Goal: Transaction & Acquisition: Download file/media

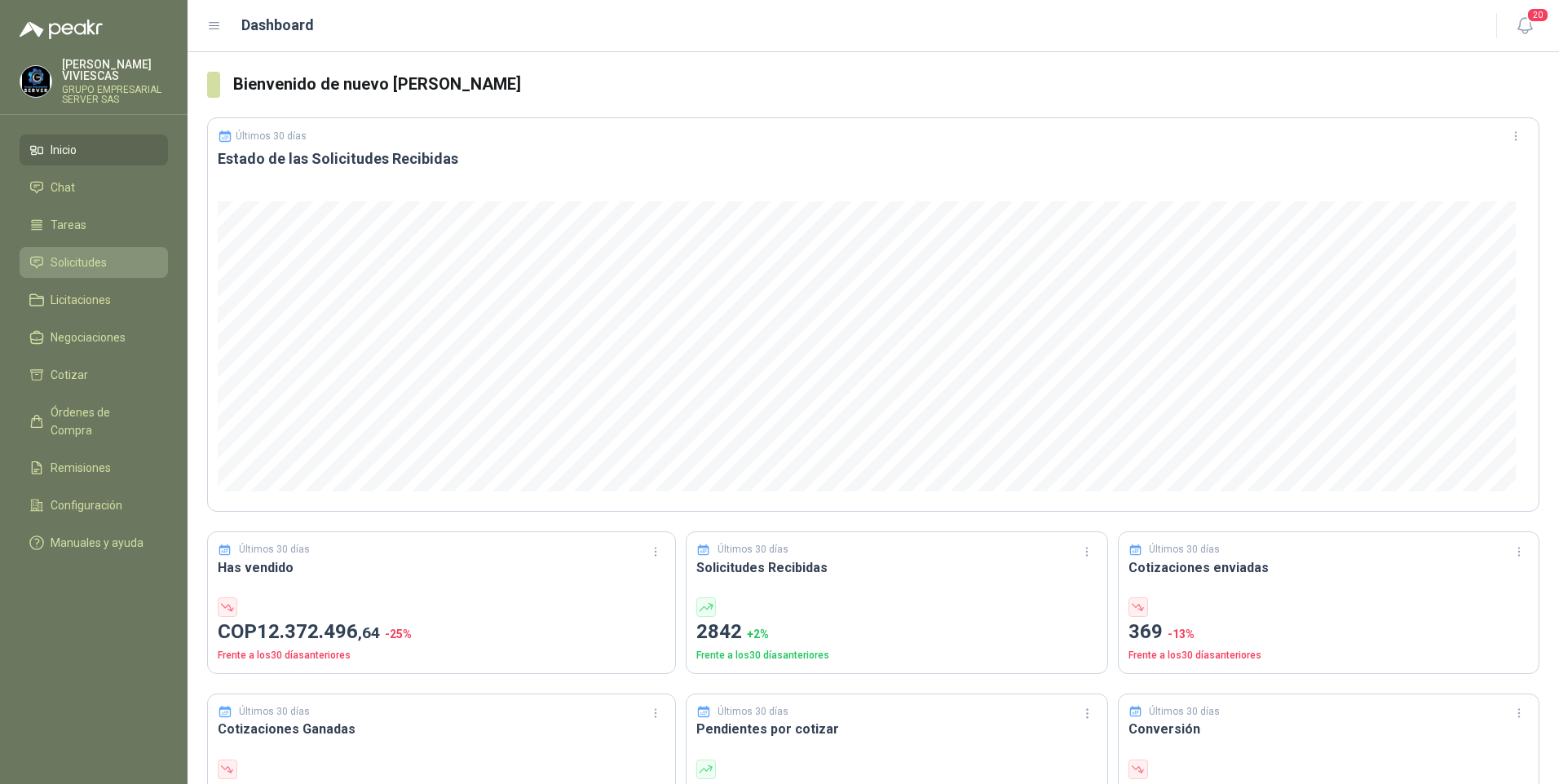
click at [76, 265] on span "Solicitudes" at bounding box center [78, 263] width 56 height 18
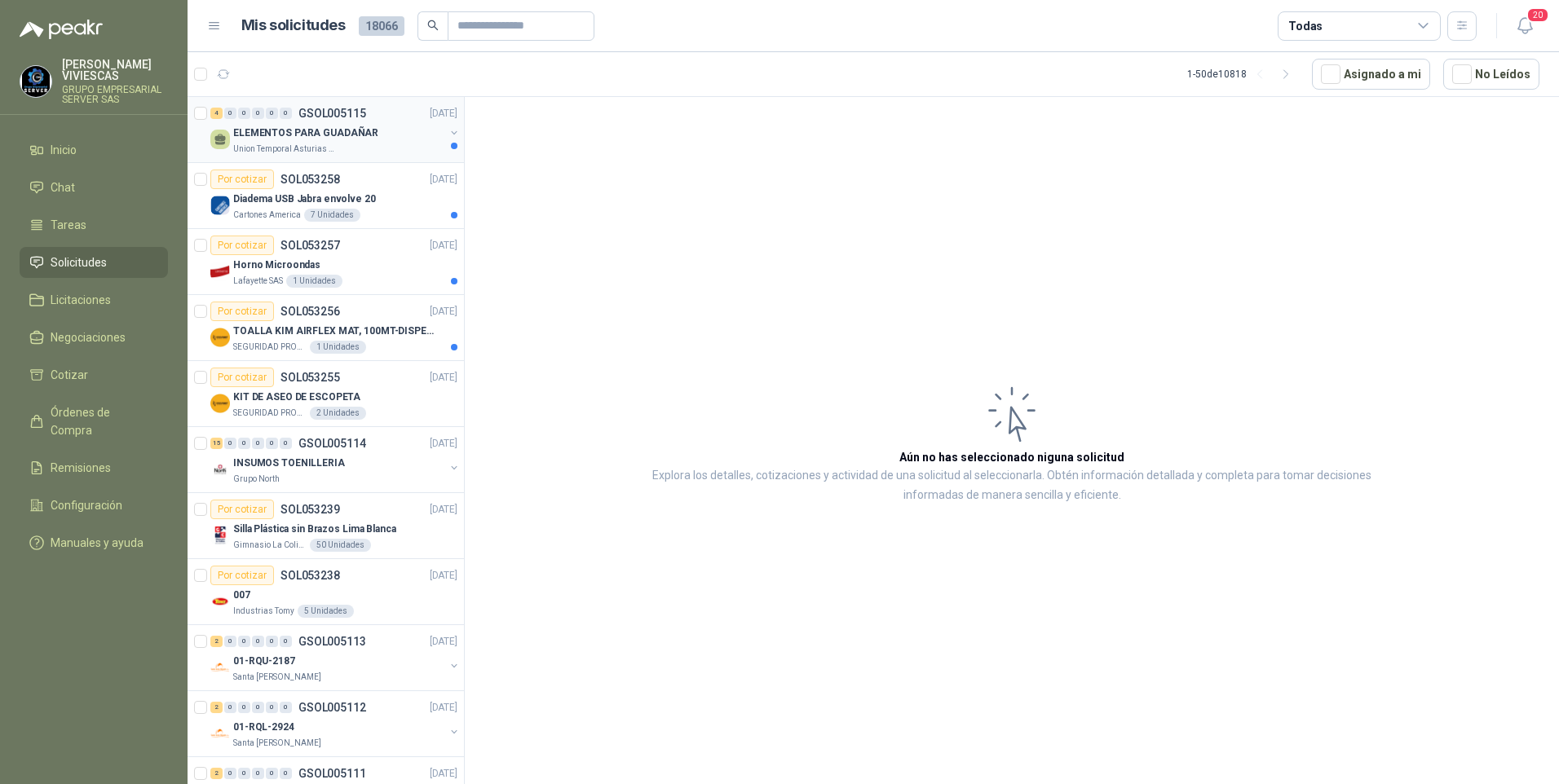
click at [313, 128] on p "ELEMENTOS PARA GUADAÑAR" at bounding box center [306, 133] width 145 height 16
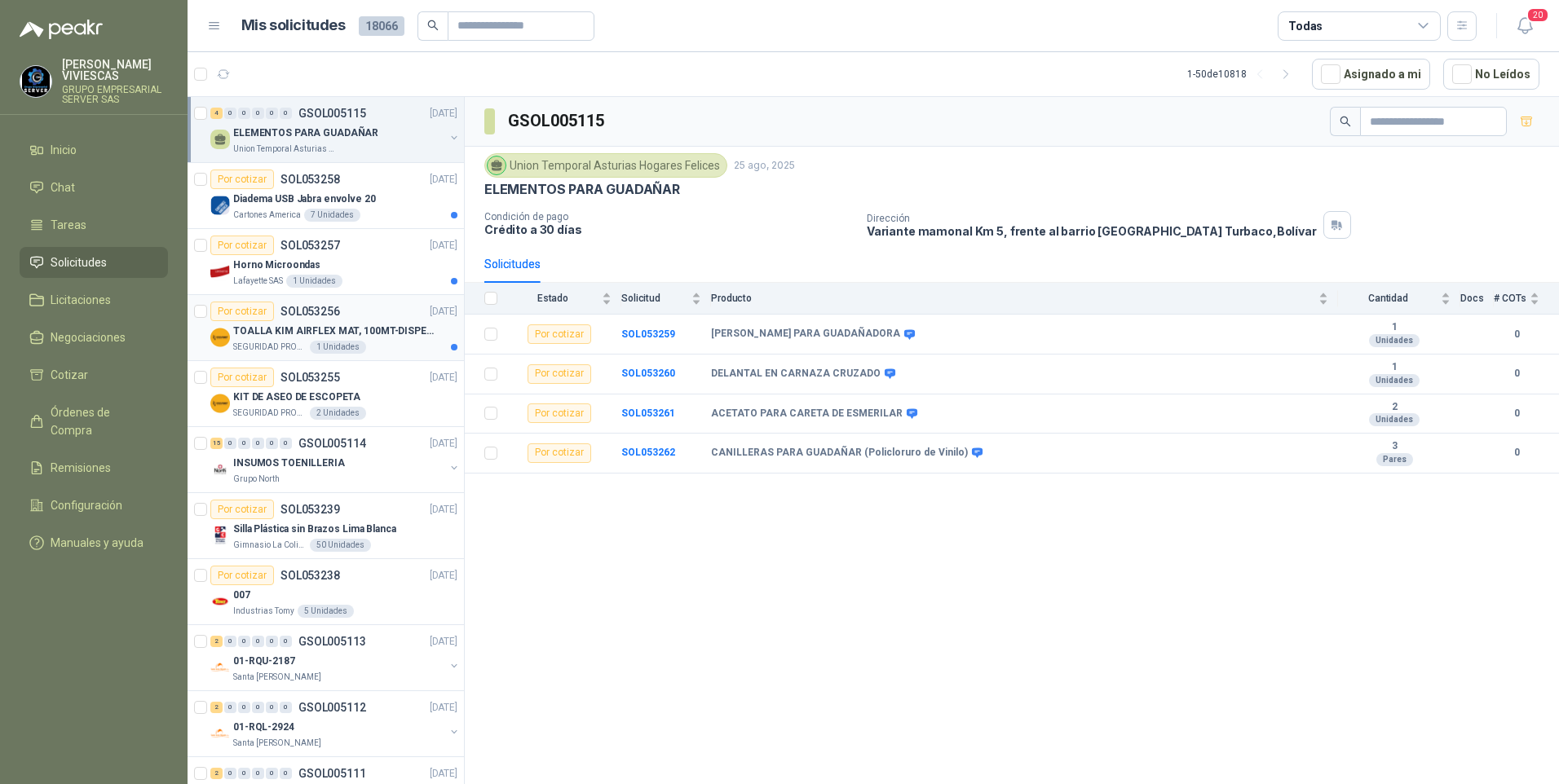
click at [277, 342] on p "SEGURIDAD PROVISER LTDA" at bounding box center [270, 348] width 73 height 13
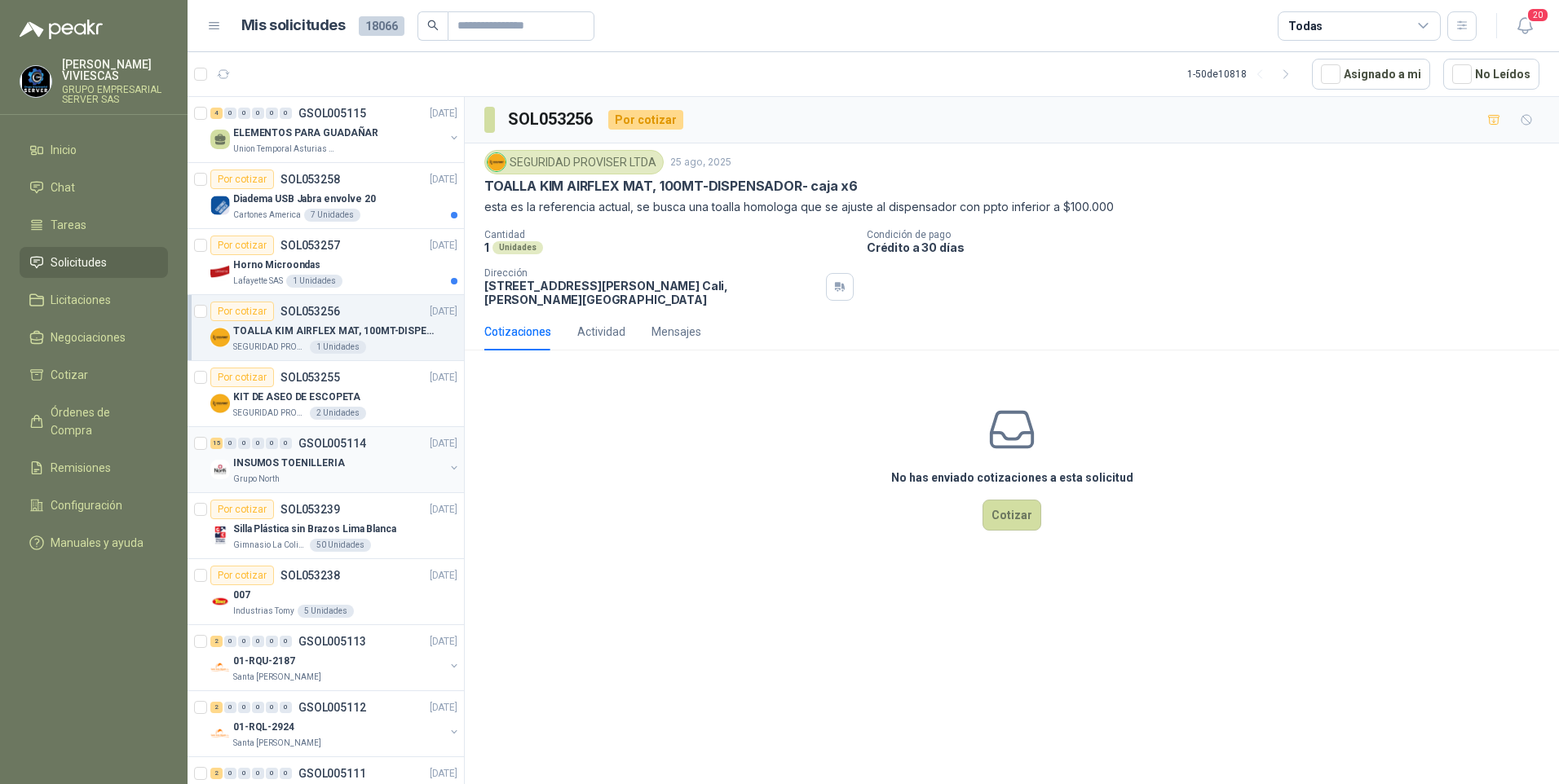
click at [296, 474] on div "Grupo North" at bounding box center [339, 480] width 211 height 13
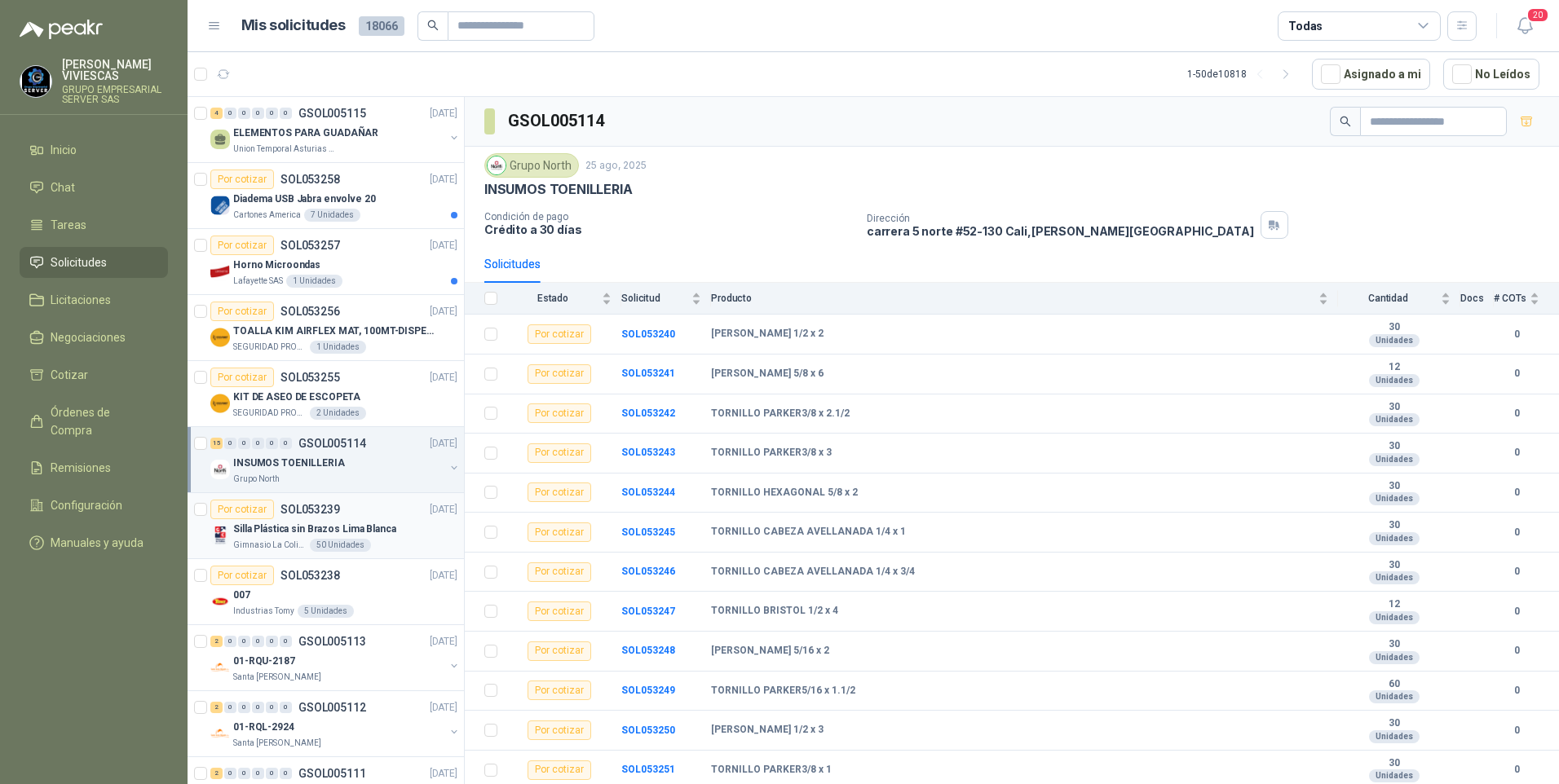
click at [297, 526] on p "Silla Plástica sin Brazos Lima Blanca" at bounding box center [315, 530] width 163 height 16
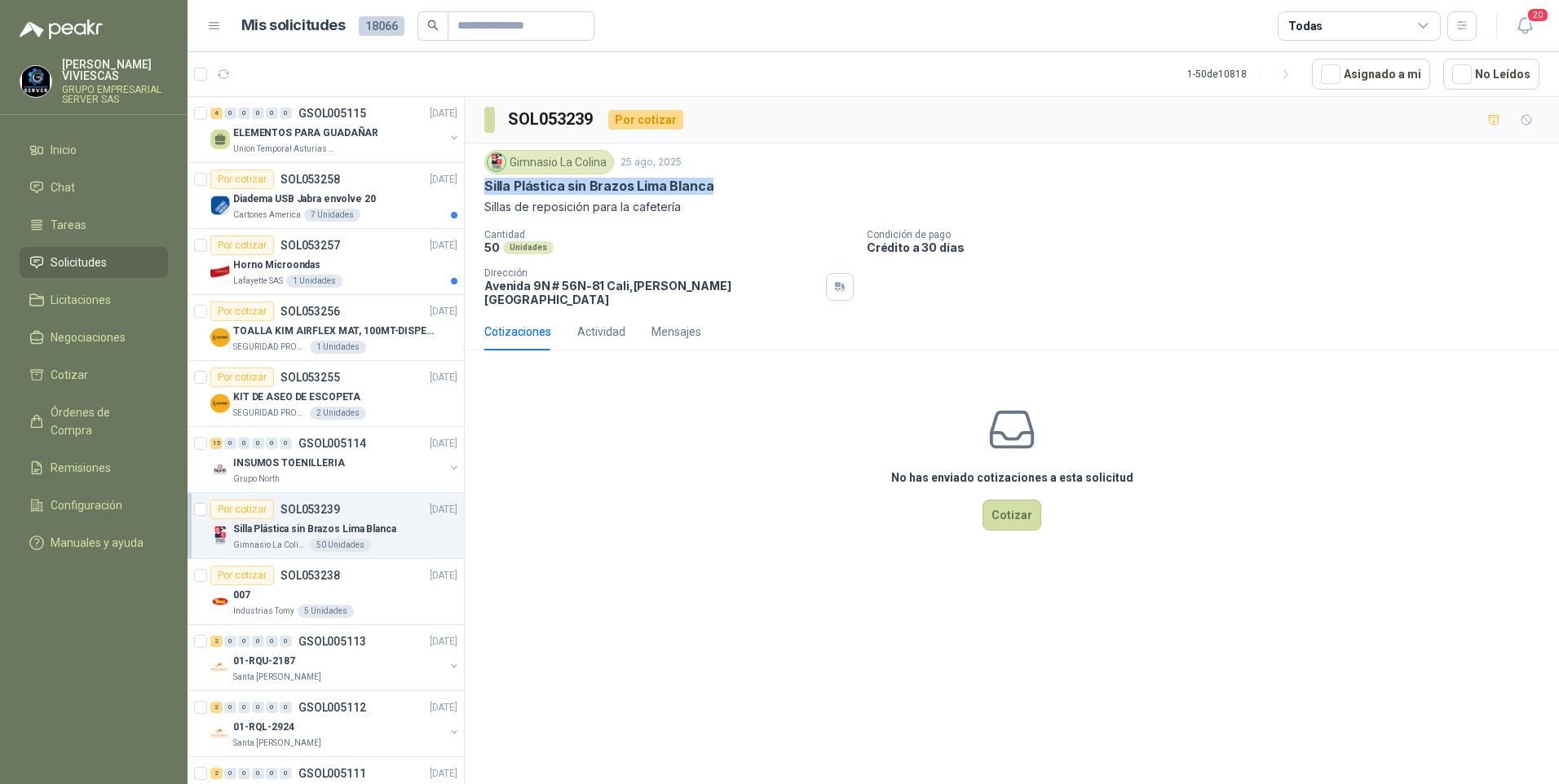
drag, startPoint x: 482, startPoint y: 186, endPoint x: 717, endPoint y: 179, distance: 235.1
click at [717, 179] on div "Gimnasio La Colina 25 ago, 2025 Silla Plástica sin Brazos Lima [PERSON_NAME] de…" at bounding box center [1012, 228] width 1094 height 169
drag, startPoint x: 717, startPoint y: 179, endPoint x: 636, endPoint y: 180, distance: 81.0
copy p "Silla Plástica sin Brazos Lima Blanca"
click at [265, 212] on p "Cartones America" at bounding box center [267, 215] width 68 height 13
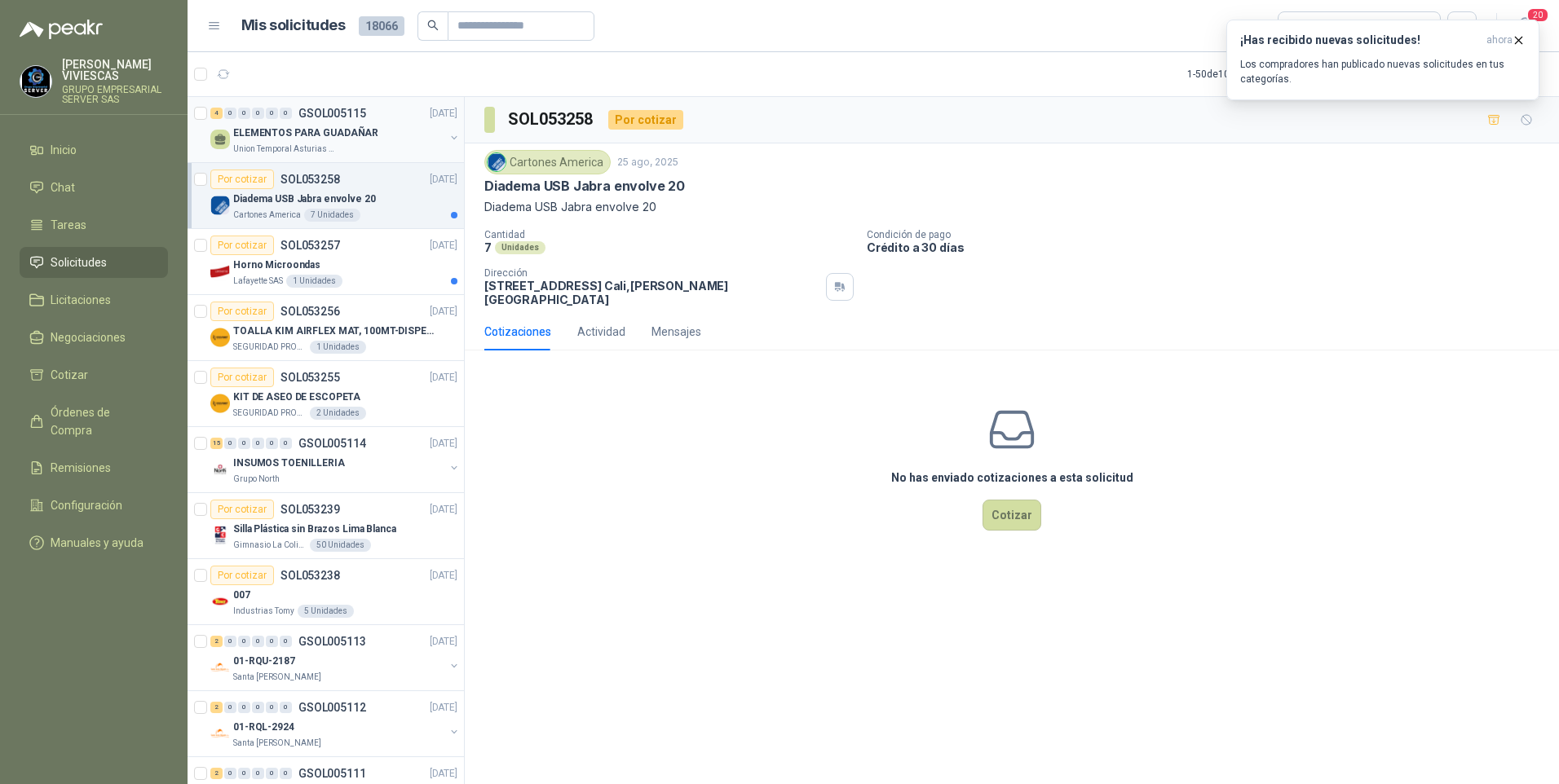
click at [282, 131] on p "ELEMENTOS PARA GUADAÑAR" at bounding box center [306, 133] width 145 height 16
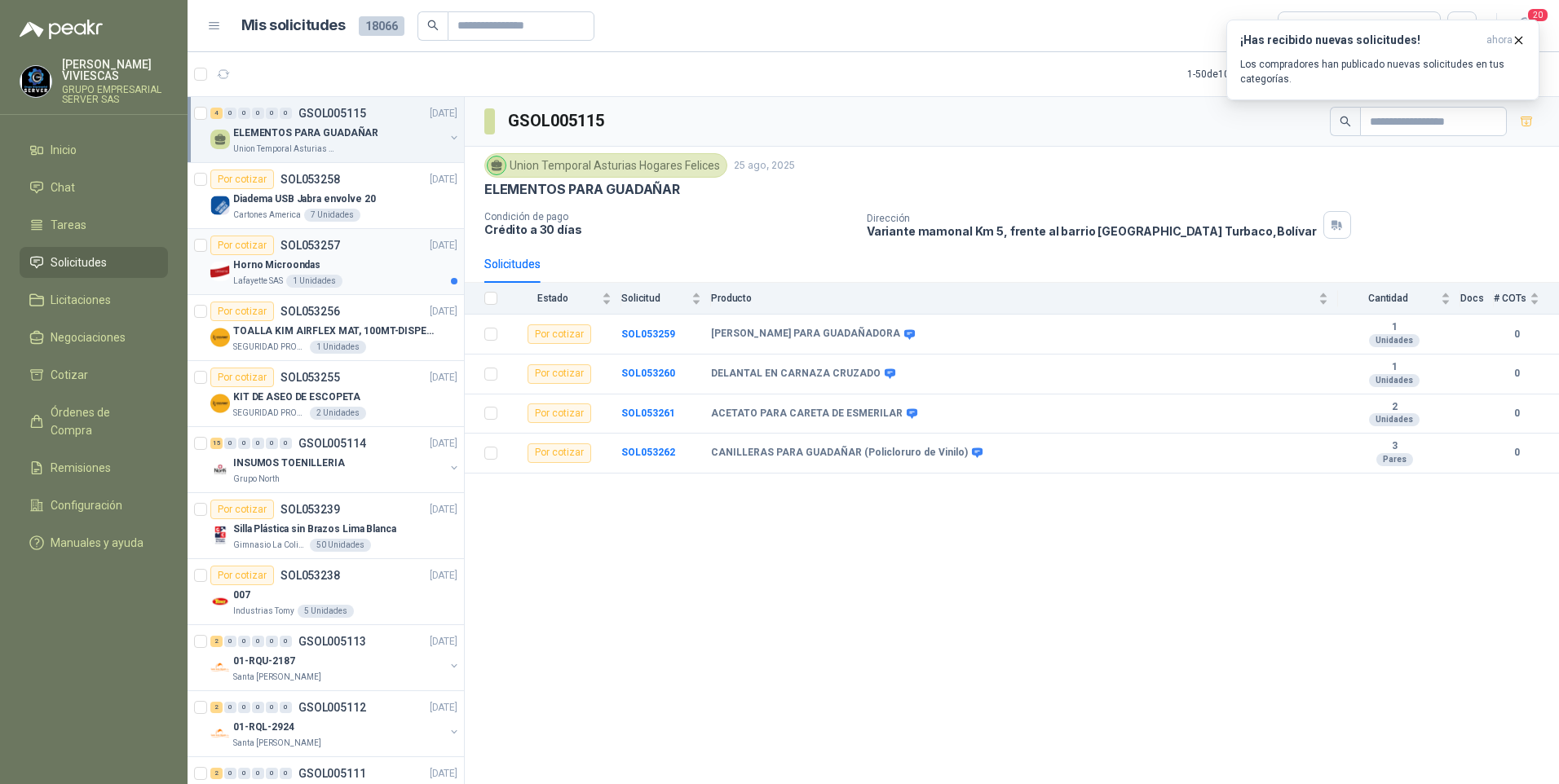
click at [275, 270] on p "Horno Microondas" at bounding box center [277, 265] width 88 height 16
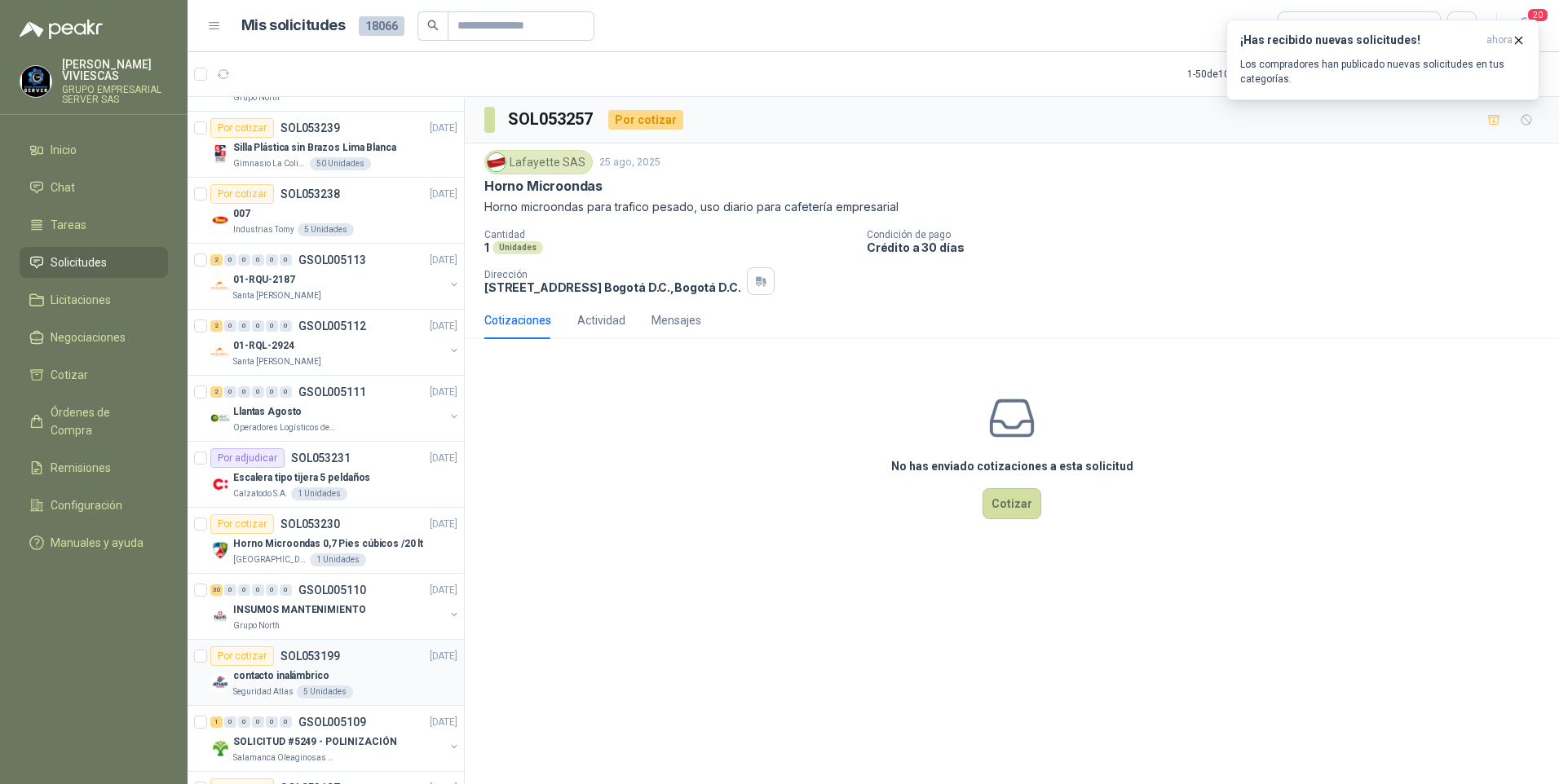
scroll to position [408, 0]
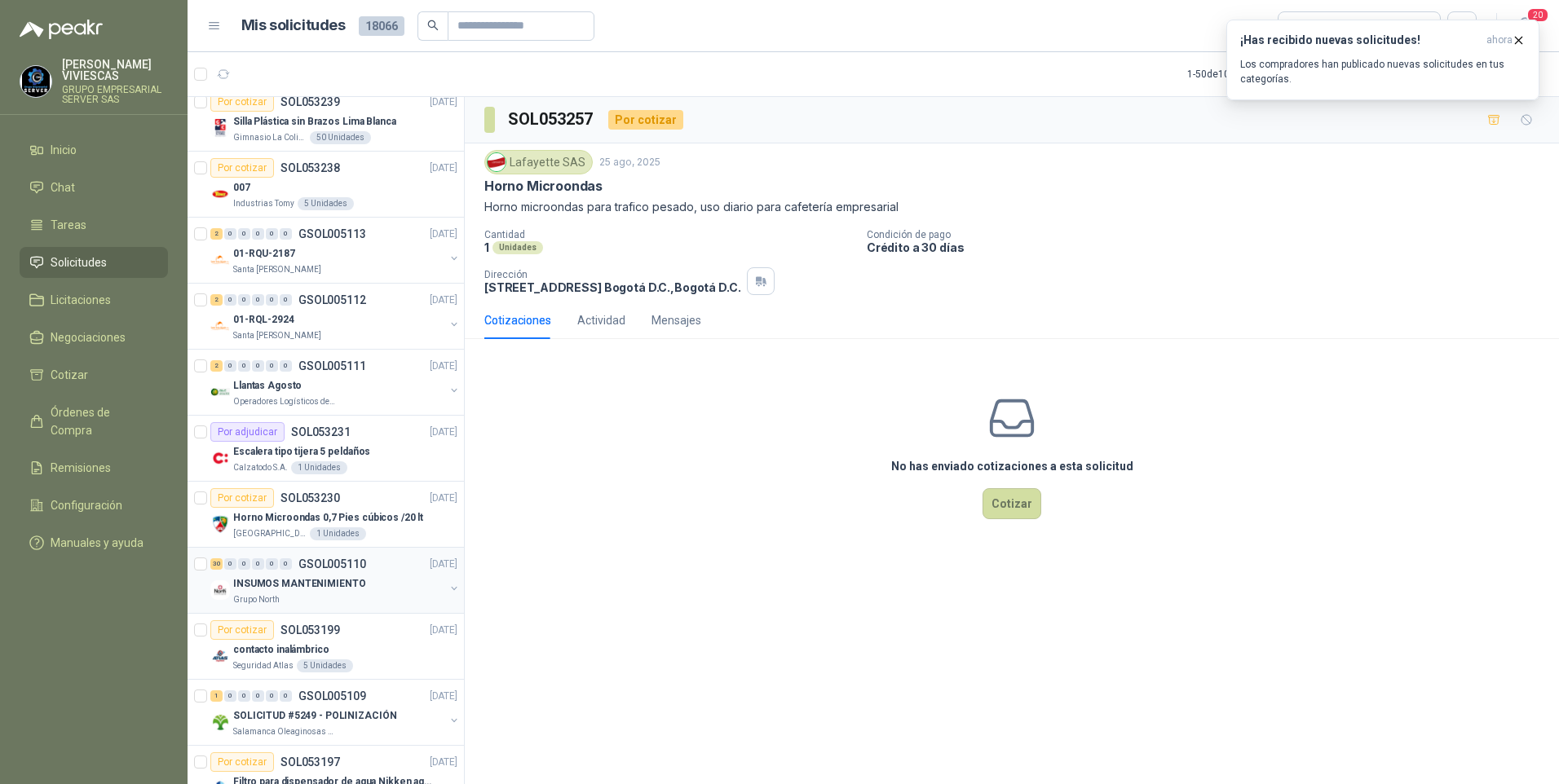
click at [294, 575] on div "INSUMOS MANTENIMIENTO" at bounding box center [339, 583] width 211 height 19
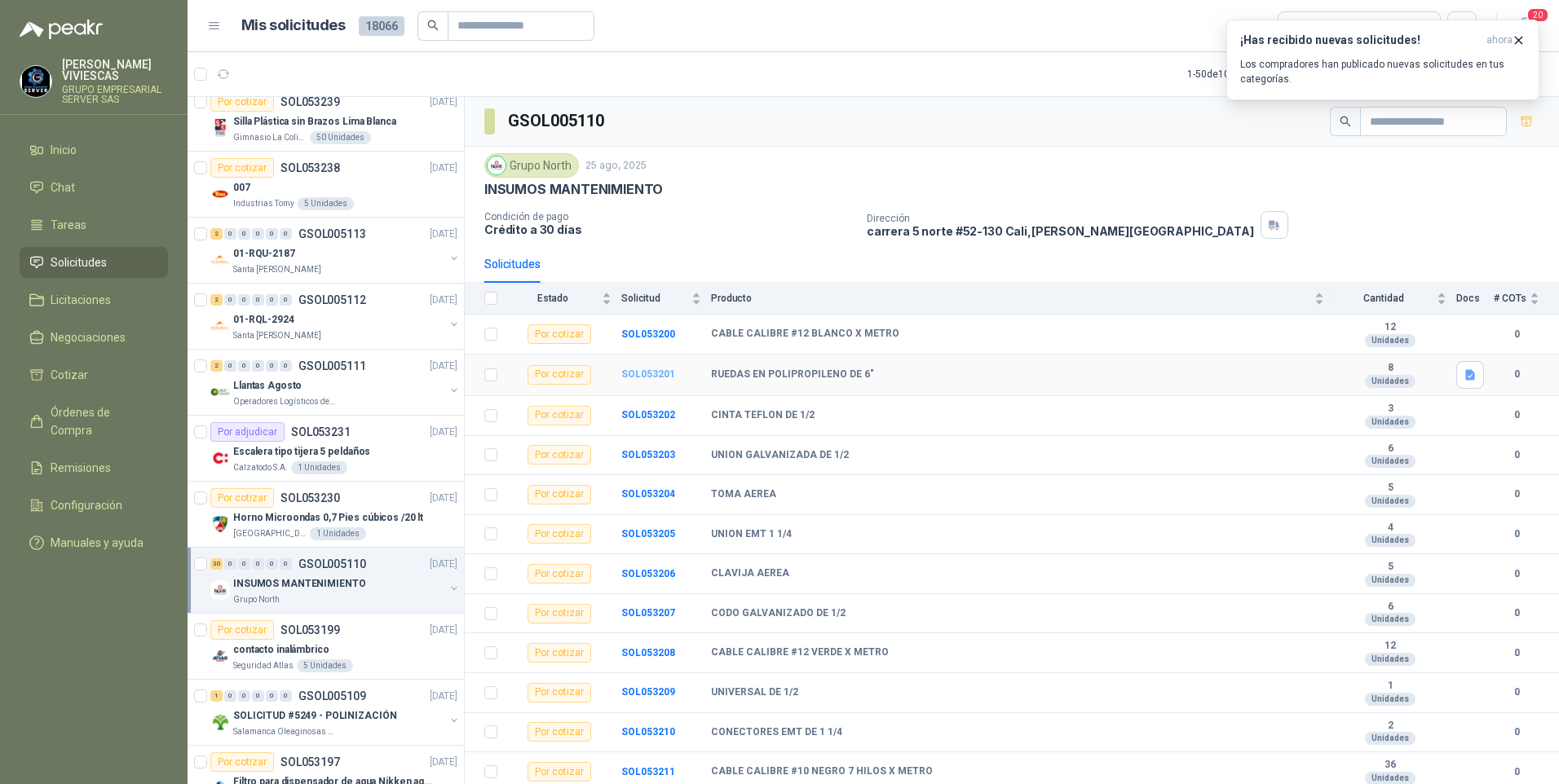
click at [639, 379] on b "SOL053201" at bounding box center [648, 374] width 54 height 12
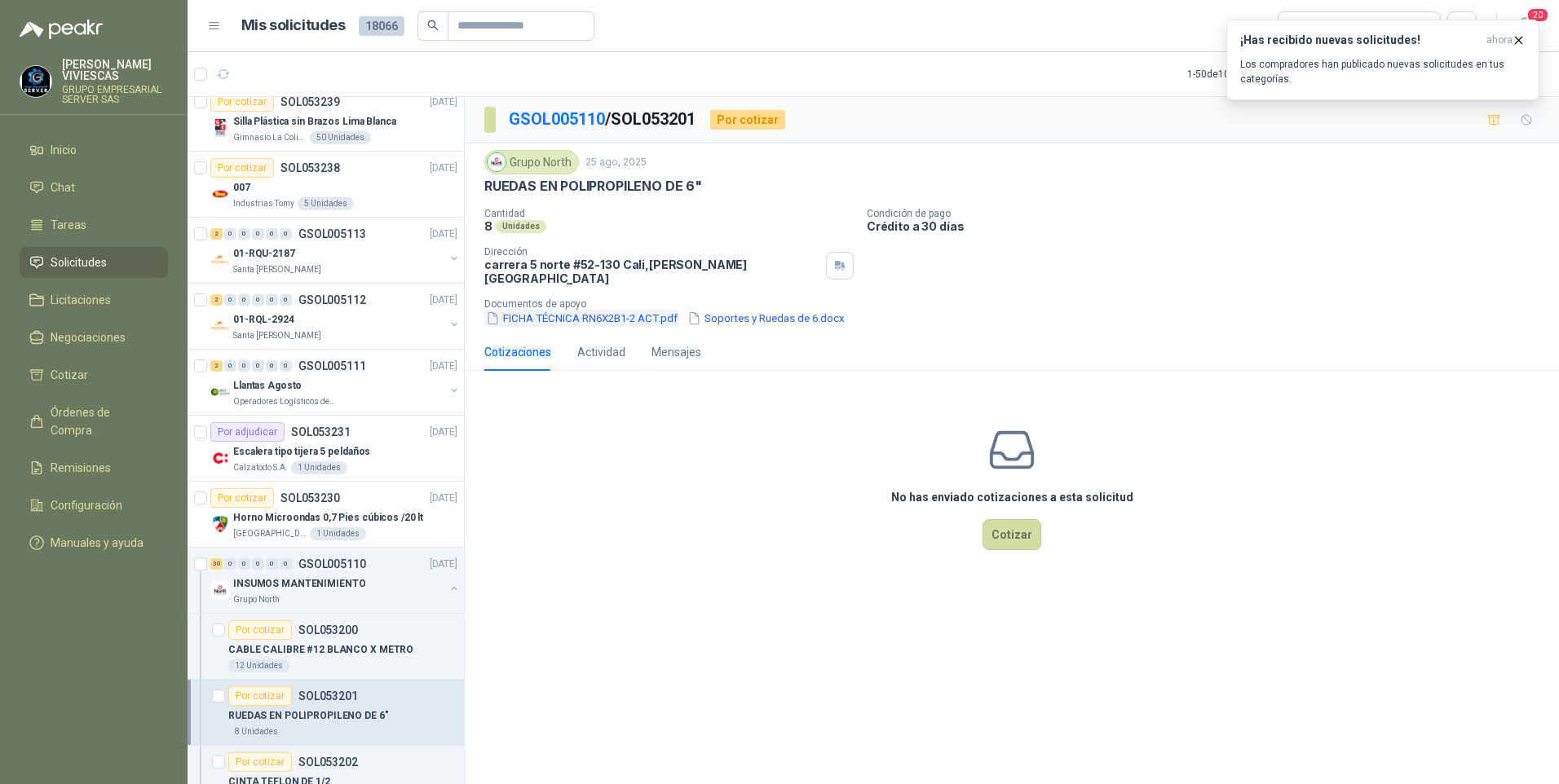
click at [587, 309] on button "FICHA TÉCNICA RN6X2B1-2 ACT.pdf" at bounding box center [582, 318] width 195 height 18
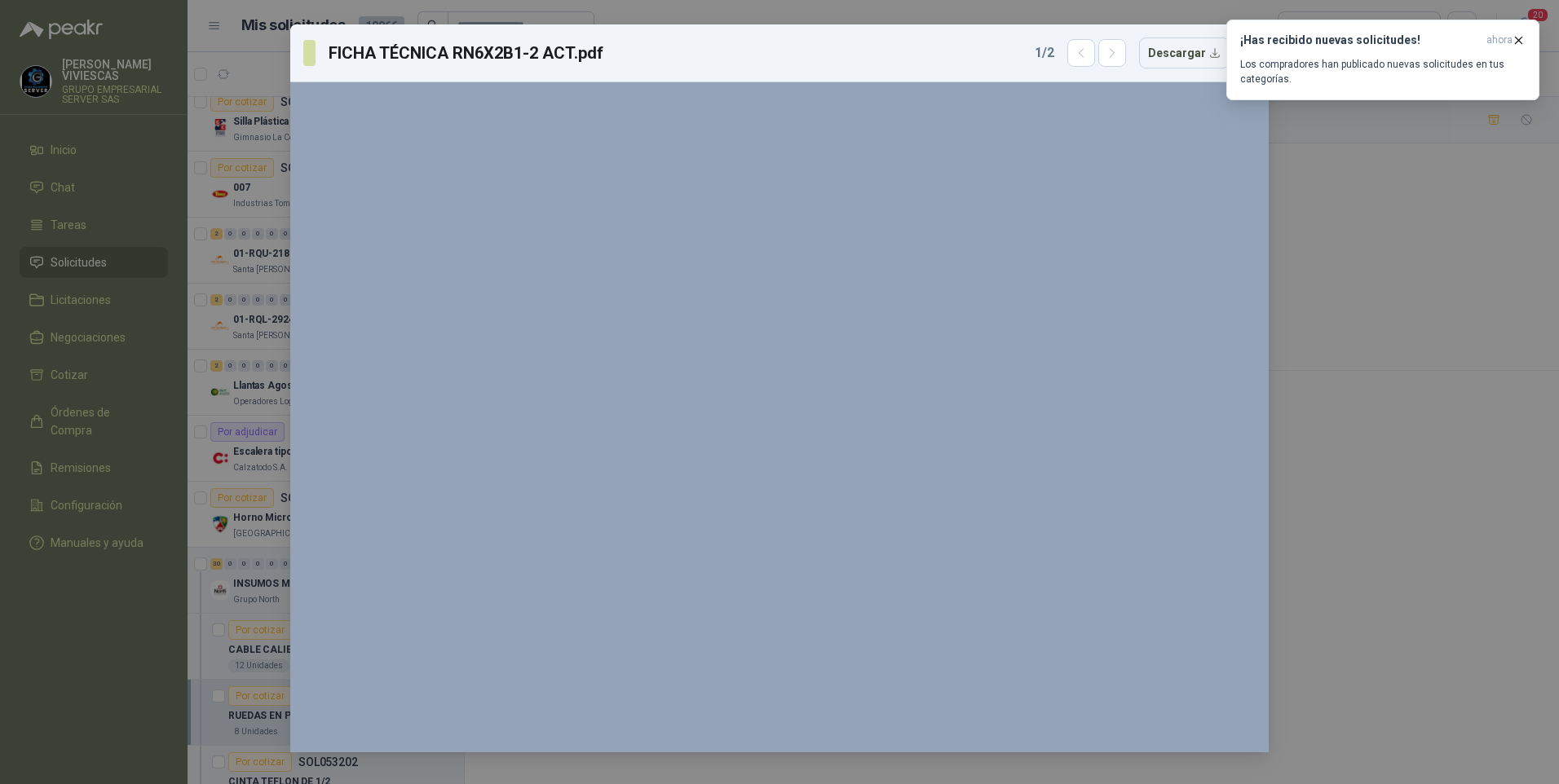
click at [1291, 420] on div "FICHA TÉCNICA RN6X2B1-2 ACT.pdf 1 / 2 Descargar 150 %" at bounding box center [779, 392] width 1559 height 784
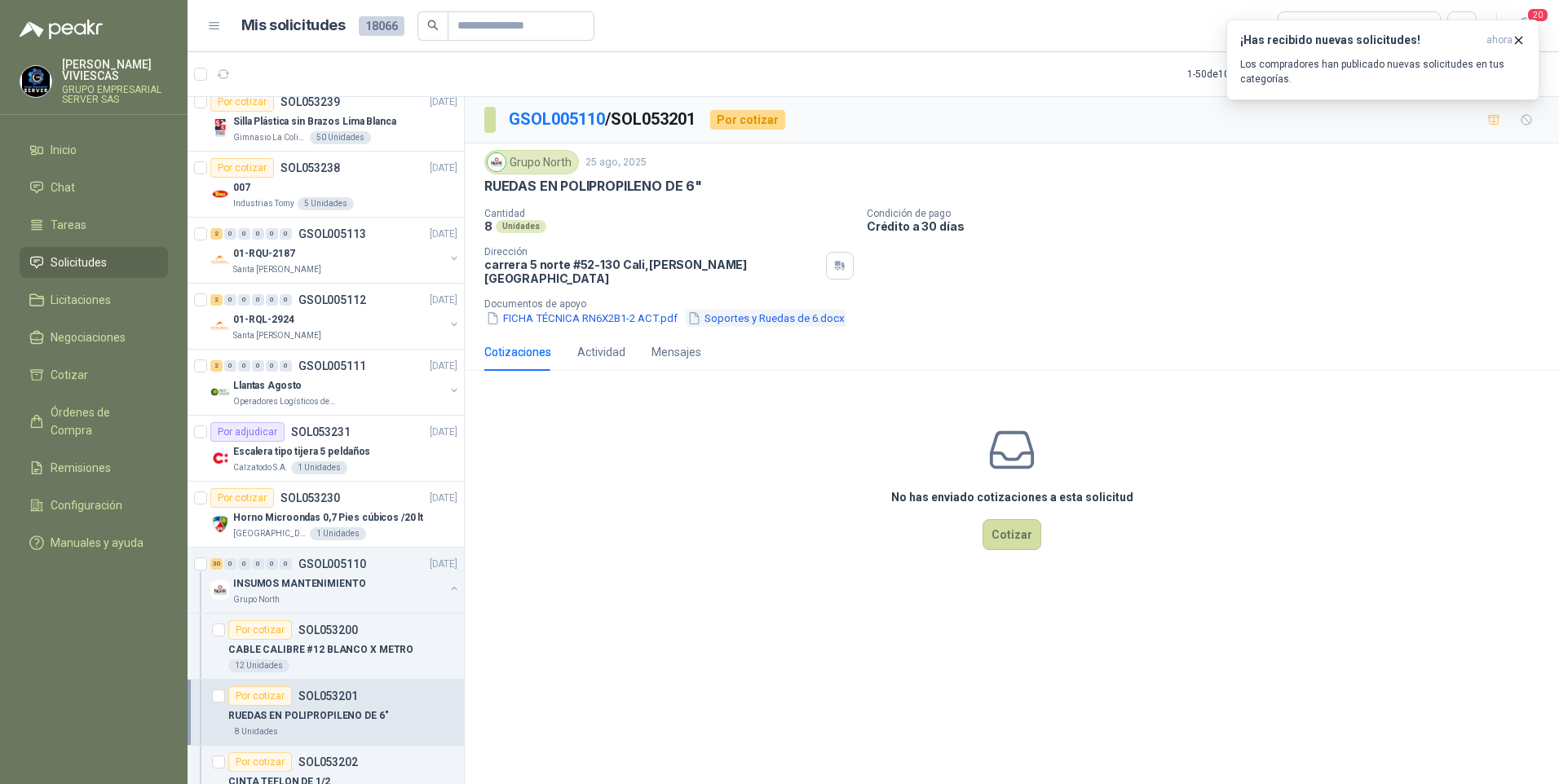
click at [749, 309] on button "Soportes y Ruedas de 6.docx" at bounding box center [766, 318] width 161 height 18
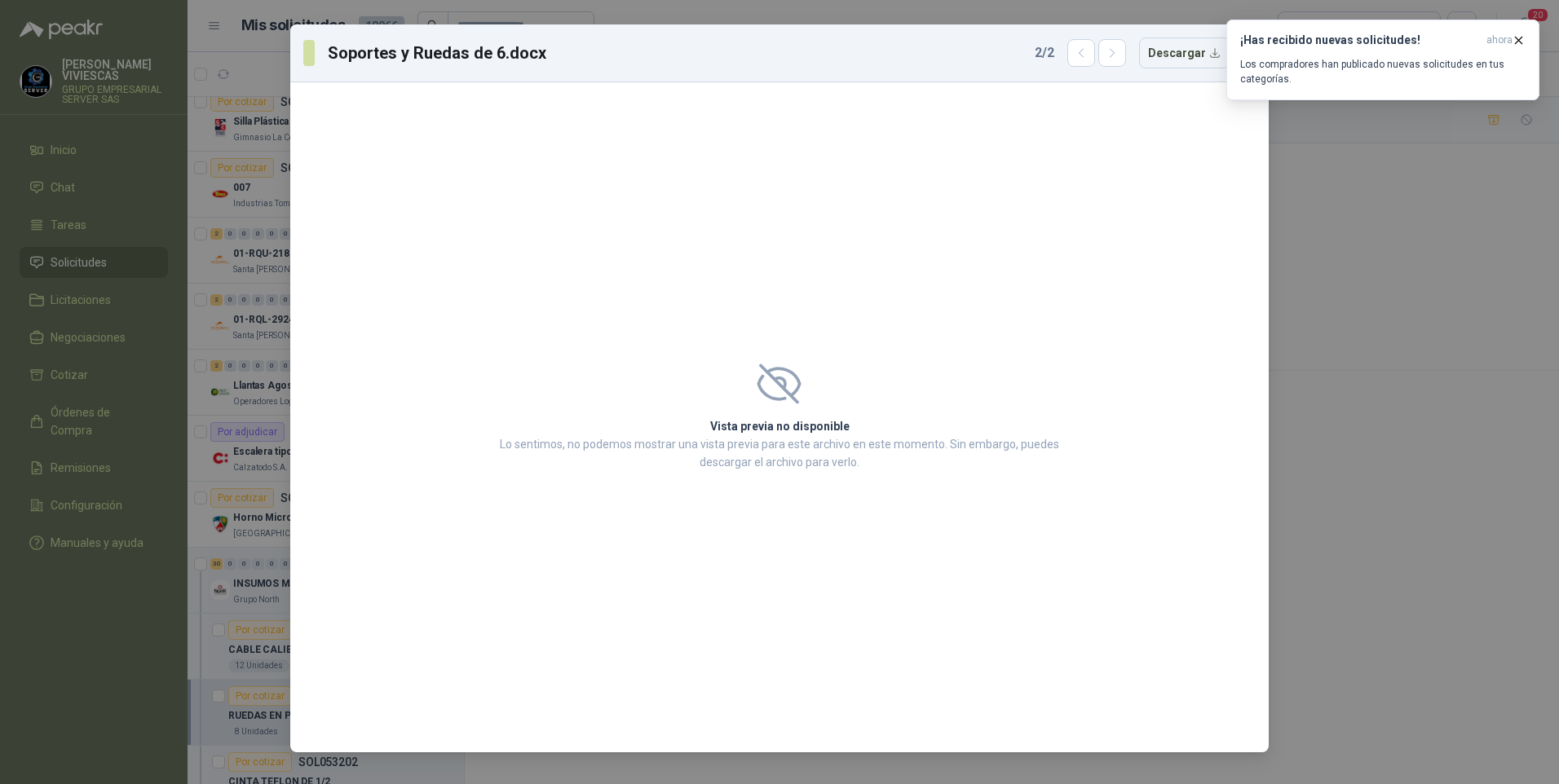
click at [1393, 450] on div "Soportes y [PERSON_NAME] de 6.docx 2 / 2 Descargar Vista previa no disponible L…" at bounding box center [779, 392] width 1559 height 784
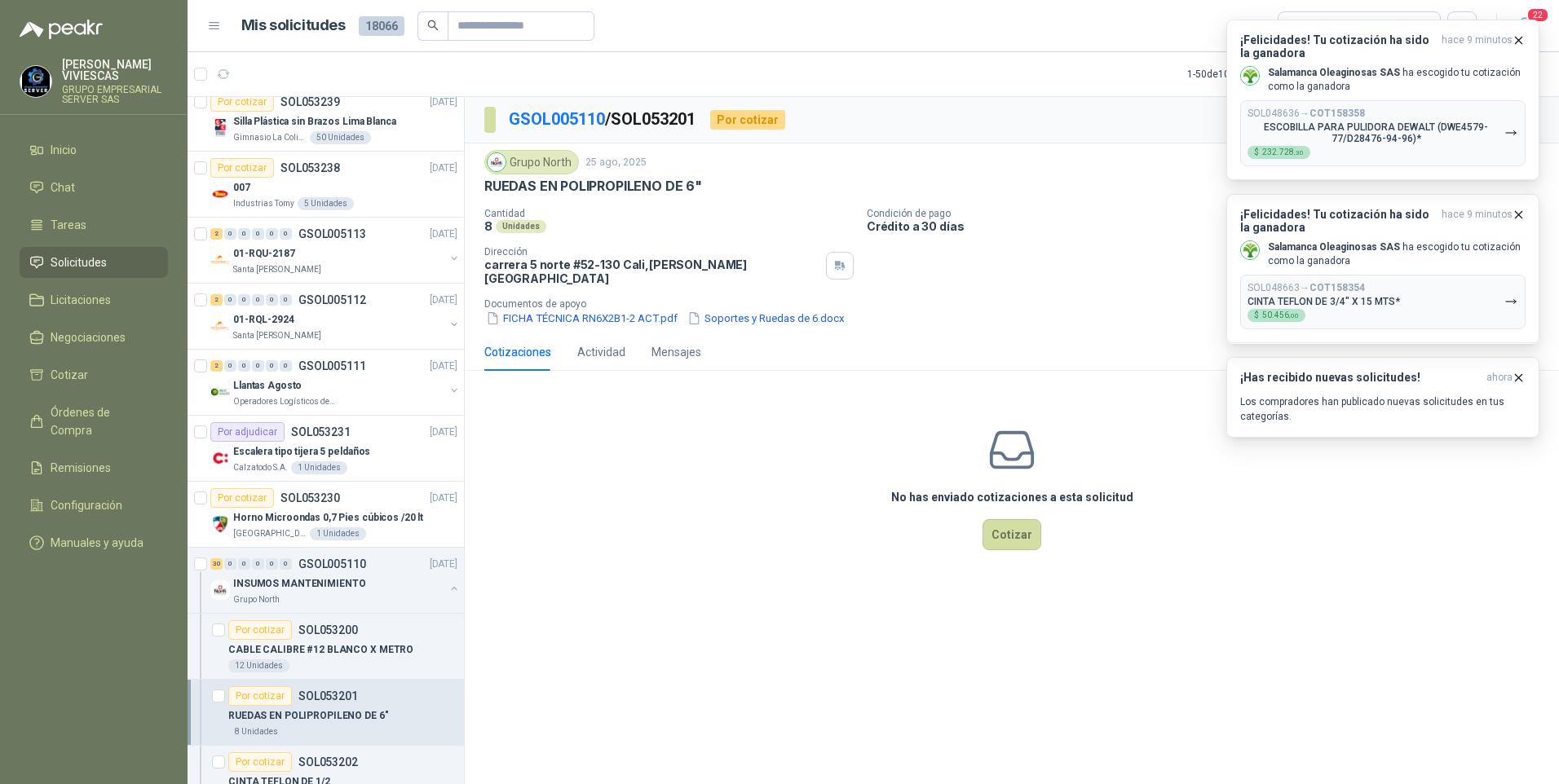
click at [1315, 608] on div "GSOL005110 / SOL053201 Por cotizar Grupo North 25 ago, 2025 [PERSON_NAME] EN PO…" at bounding box center [1012, 443] width 1094 height 693
click at [1332, 134] on p "ESCOBILLA PARA PULIDORA DEWALT (DWE4579-77/D28476-94-96)*" at bounding box center [1376, 133] width 257 height 23
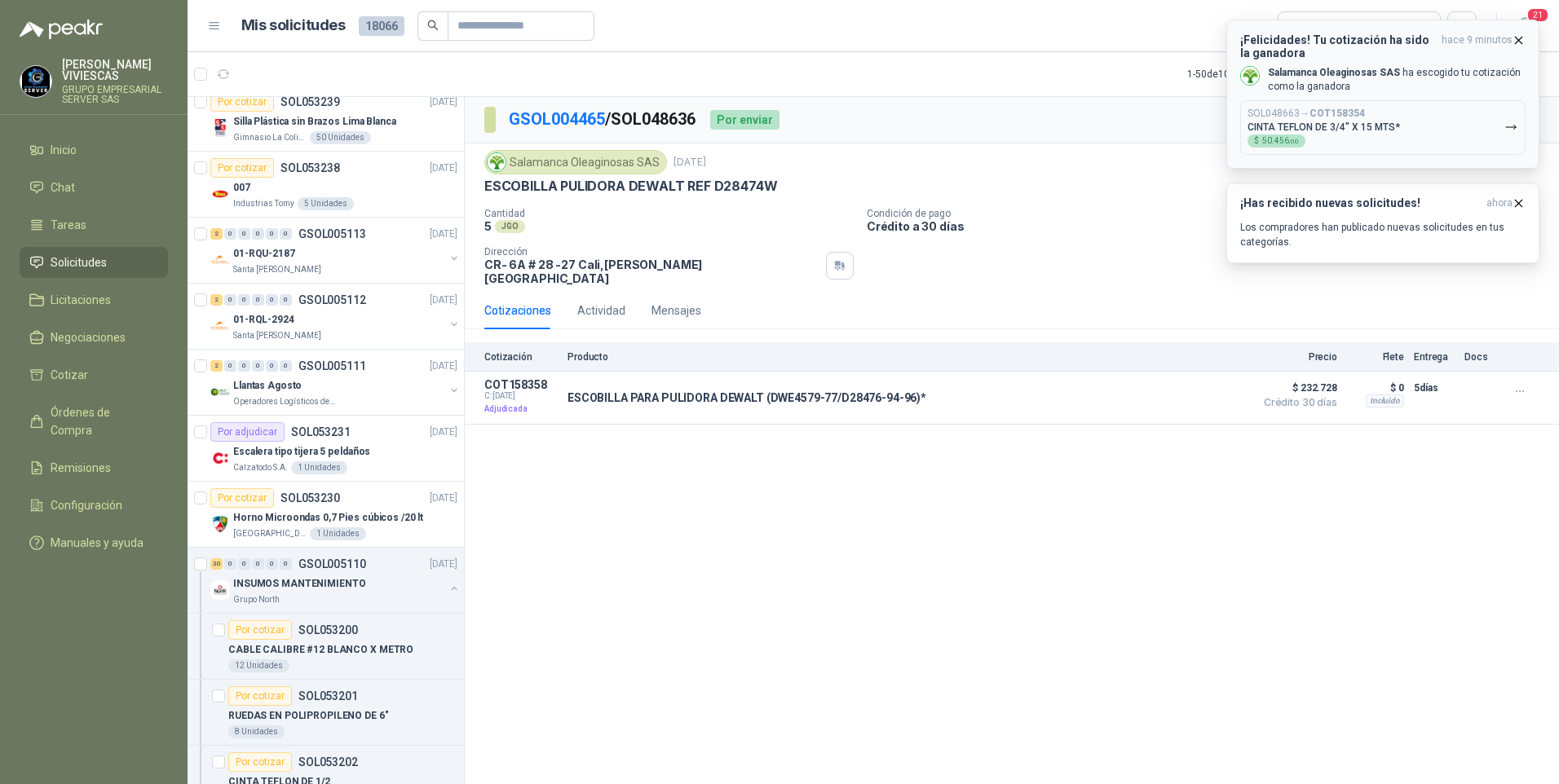
click at [1370, 133] on p "CINTA TEFLON DE 3/4" X 15 MTS*" at bounding box center [1324, 128] width 153 height 12
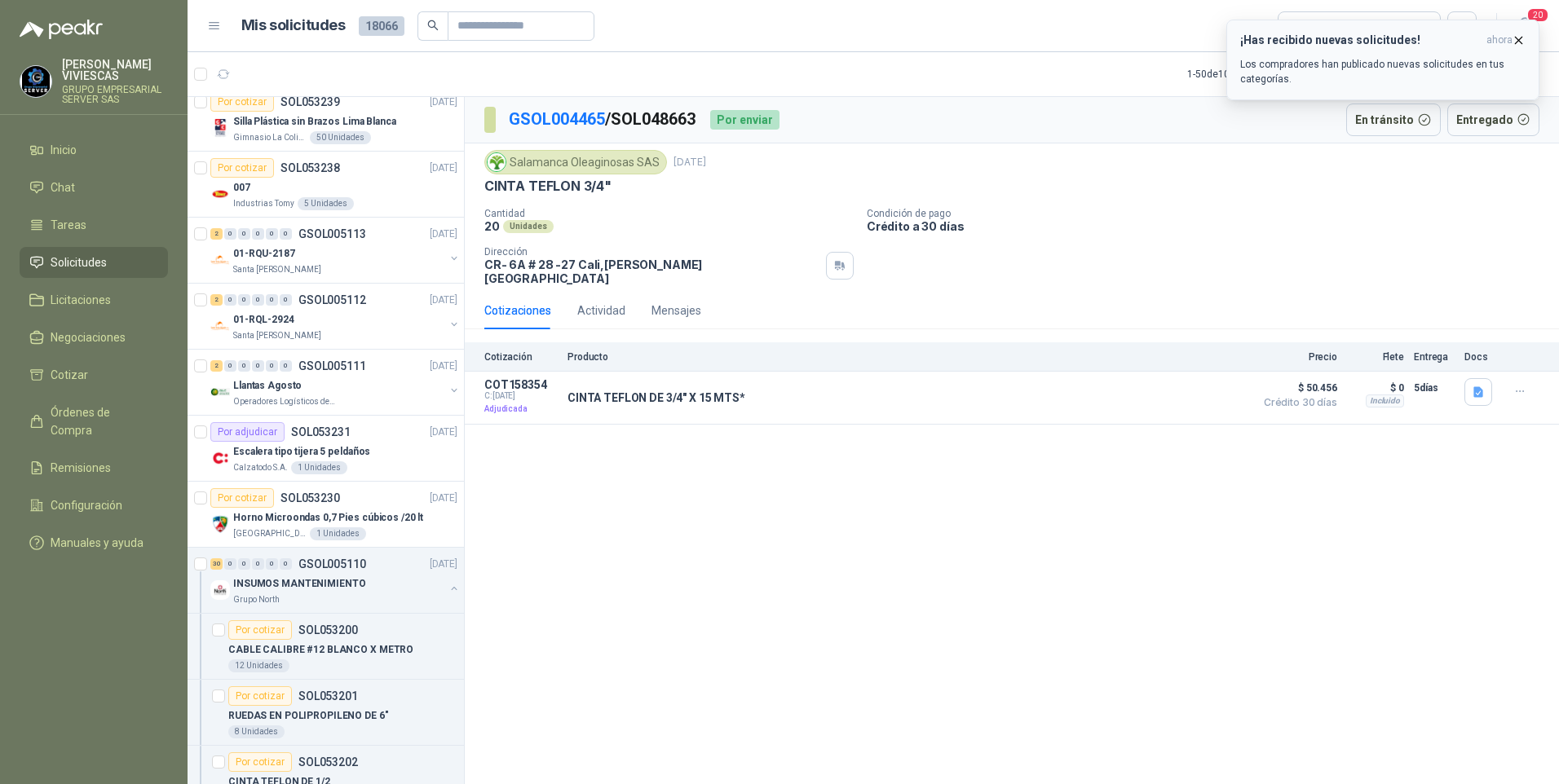
drag, startPoint x: 1525, startPoint y: 35, endPoint x: 1342, endPoint y: 67, distance: 185.8
click at [1523, 31] on button "¡Has recibido nuevas solicitudes! ahora Los compradores han publicado nuevas so…" at bounding box center [1382, 59] width 313 height 81
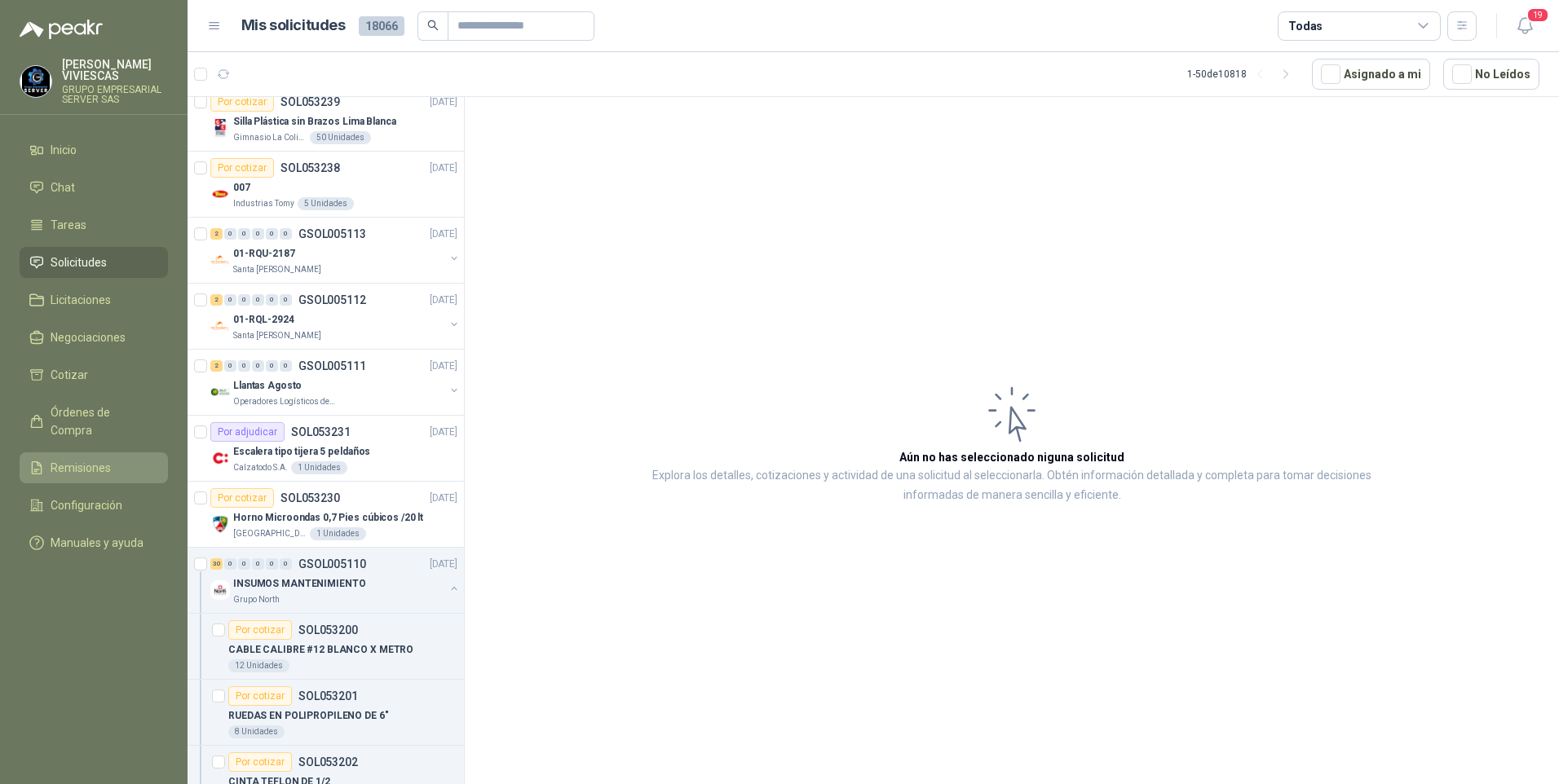
click at [71, 459] on span "Remisiones" at bounding box center [81, 468] width 60 height 18
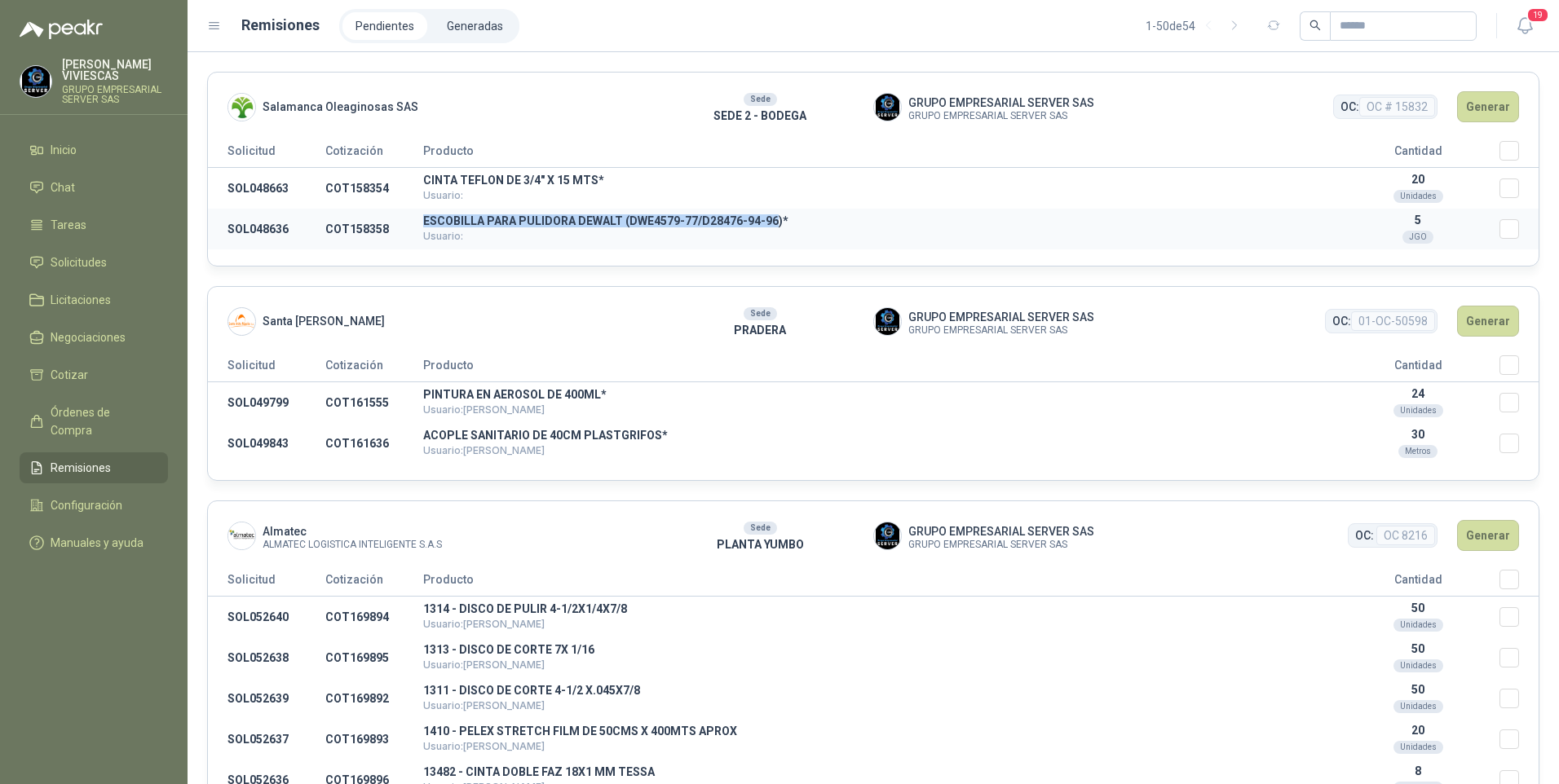
drag, startPoint x: 421, startPoint y: 217, endPoint x: 774, endPoint y: 217, distance: 353.0
click at [774, 217] on tr "SOL048636 COT158358 ESCOBILLA PARA PULIDORA DEWALT (DWE4579-77/D28476-94-96)* U…" at bounding box center [873, 229] width 1330 height 41
drag, startPoint x: 774, startPoint y: 217, endPoint x: 727, endPoint y: 222, distance: 47.3
click at [727, 222] on p "ESCOBILLA PARA PULIDORA DEWALT (DWE4579-77/D28476-94-96)*" at bounding box center [879, 221] width 913 height 12
drag, startPoint x: 422, startPoint y: 219, endPoint x: 777, endPoint y: 219, distance: 355.0
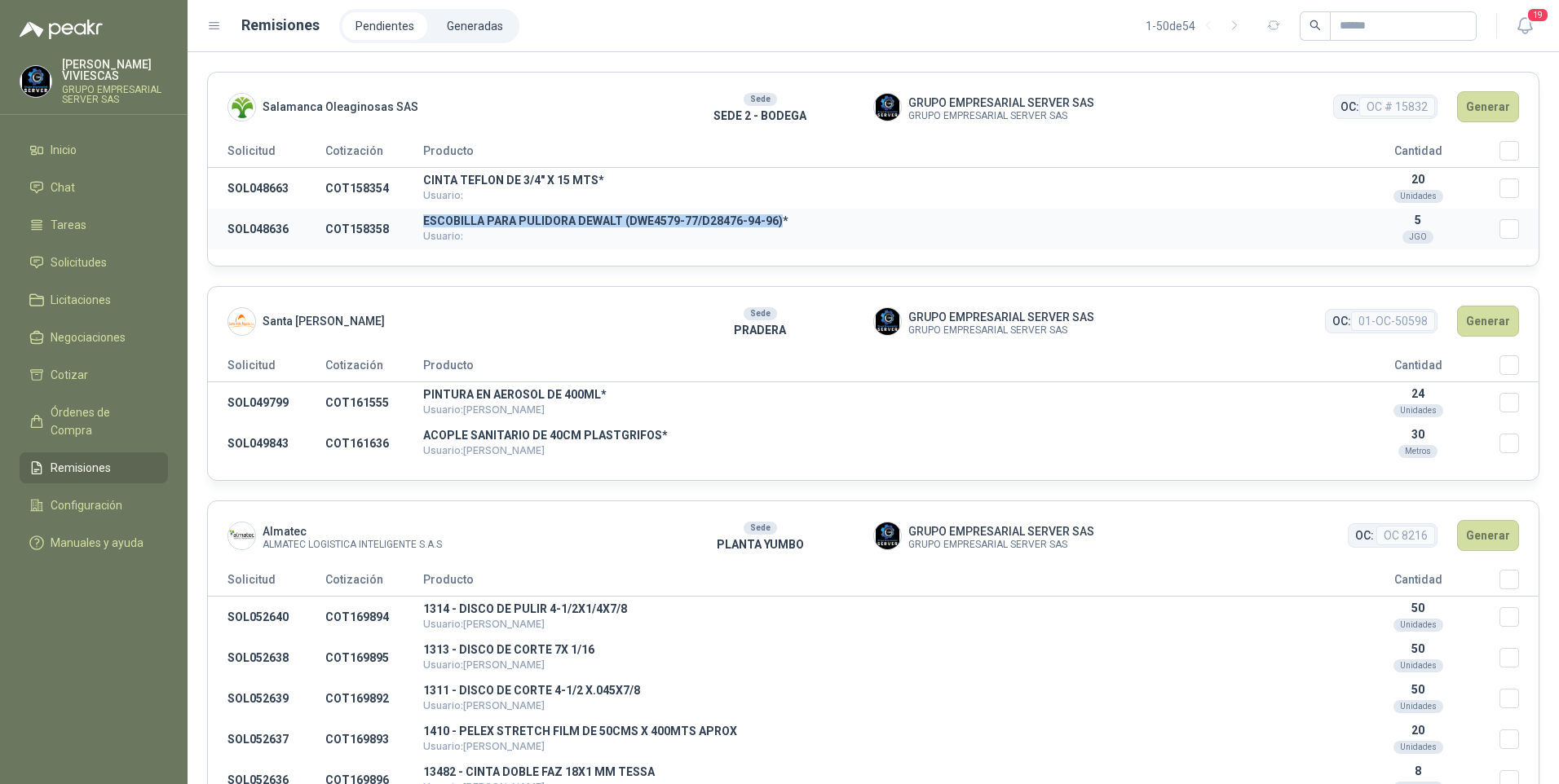
click at [777, 219] on tr "SOL048636 COT158358 ESCOBILLA PARA PULIDORA DEWALT (DWE4579-77/D28476-94-96)* U…" at bounding box center [873, 229] width 1330 height 41
drag, startPoint x: 777, startPoint y: 219, endPoint x: 645, endPoint y: 216, distance: 132.0
copy tr "ESCOBILLA PARA PULIDORA DEWALT (DWE4579-77/D28476-94-96)"
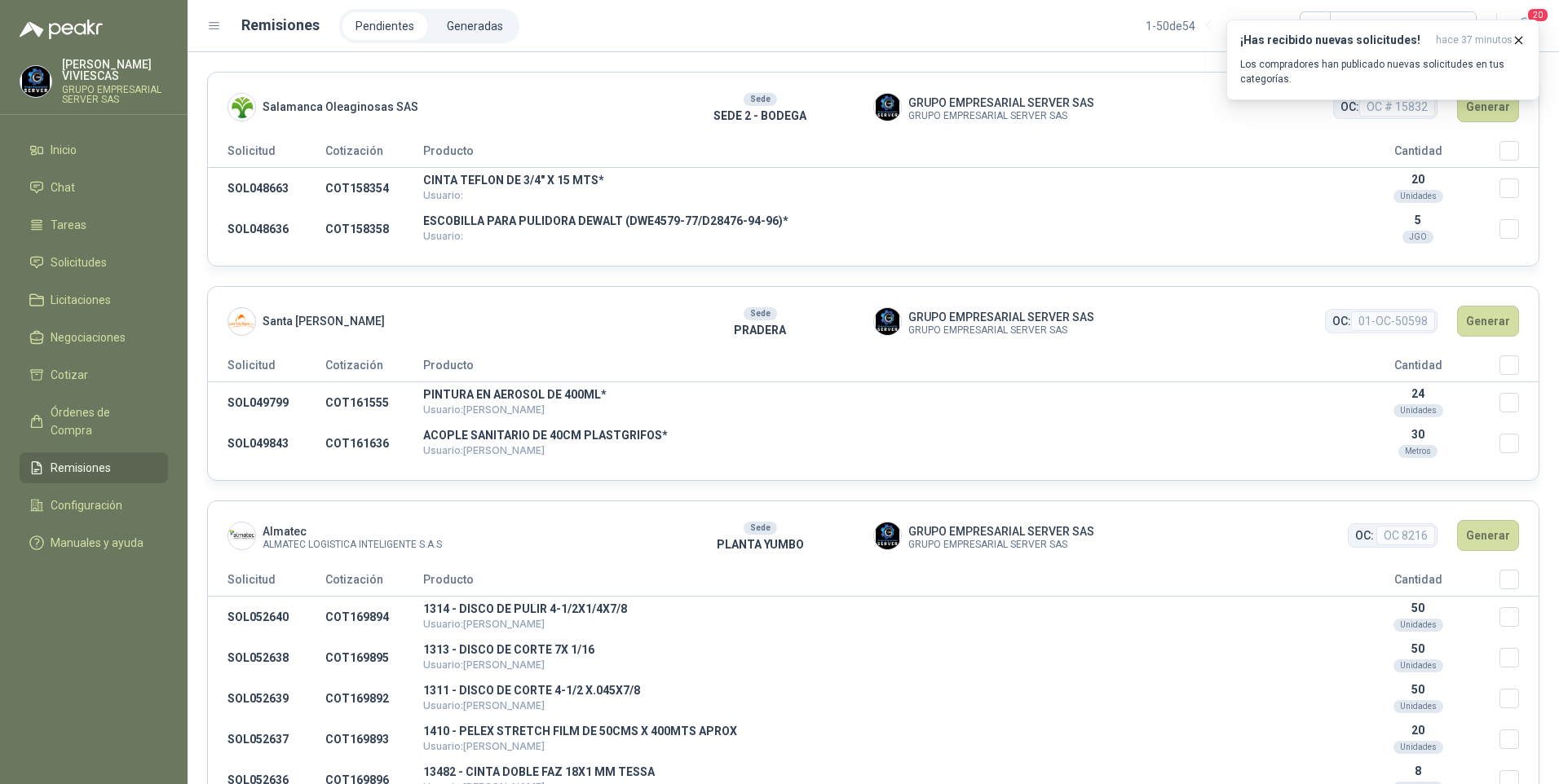
click at [1508, 146] on th "Seleccionar/deseleccionar" at bounding box center [1519, 154] width 39 height 27
click at [1487, 100] on div "¡Has recibido nuevas solicitudes! hace 37 minutos Los compradores han publicado…" at bounding box center [1382, 59] width 313 height 81
click at [1518, 36] on icon "button" at bounding box center [1518, 40] width 14 height 14
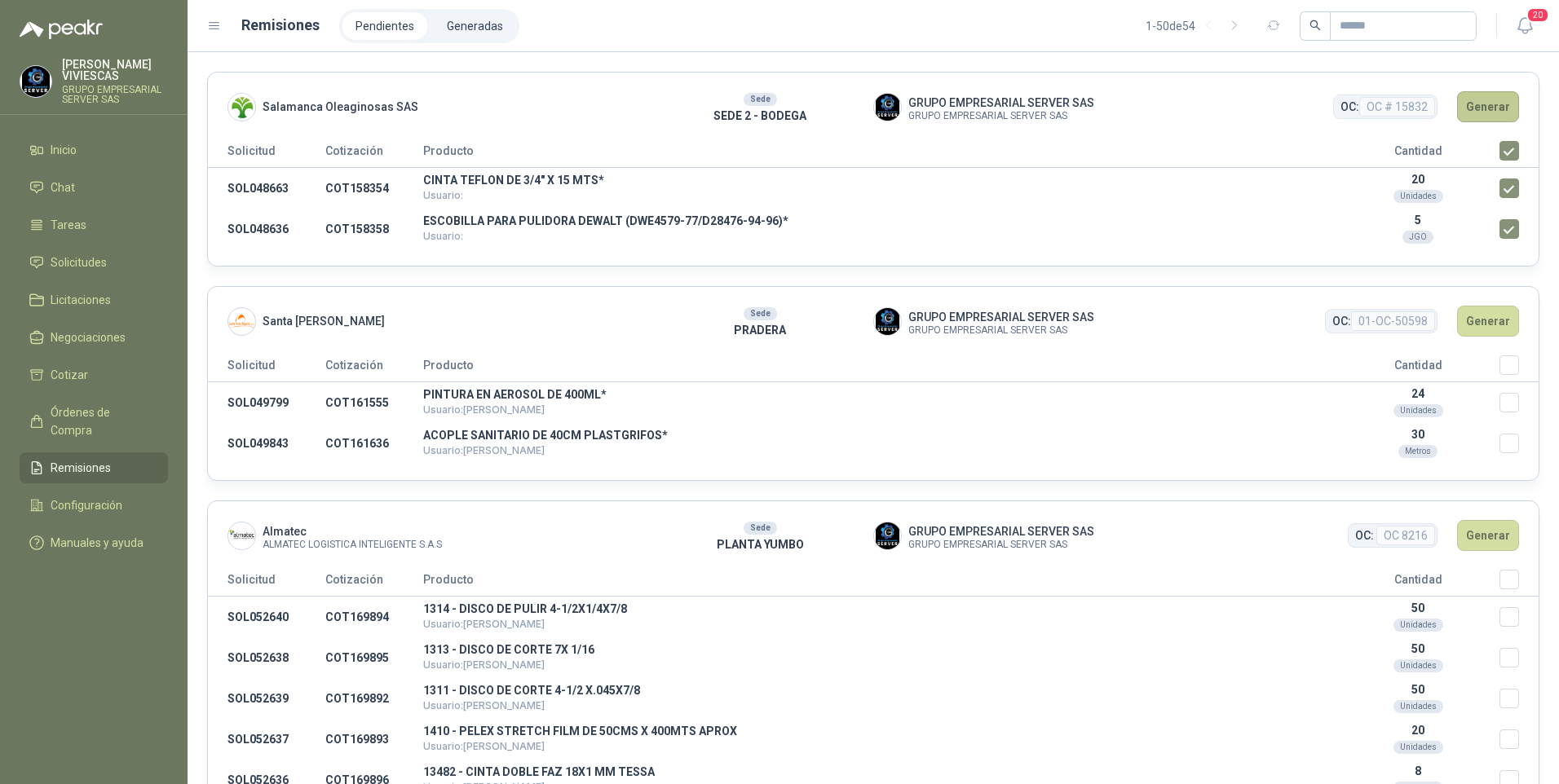
click at [1470, 119] on button "Generar" at bounding box center [1488, 106] width 62 height 31
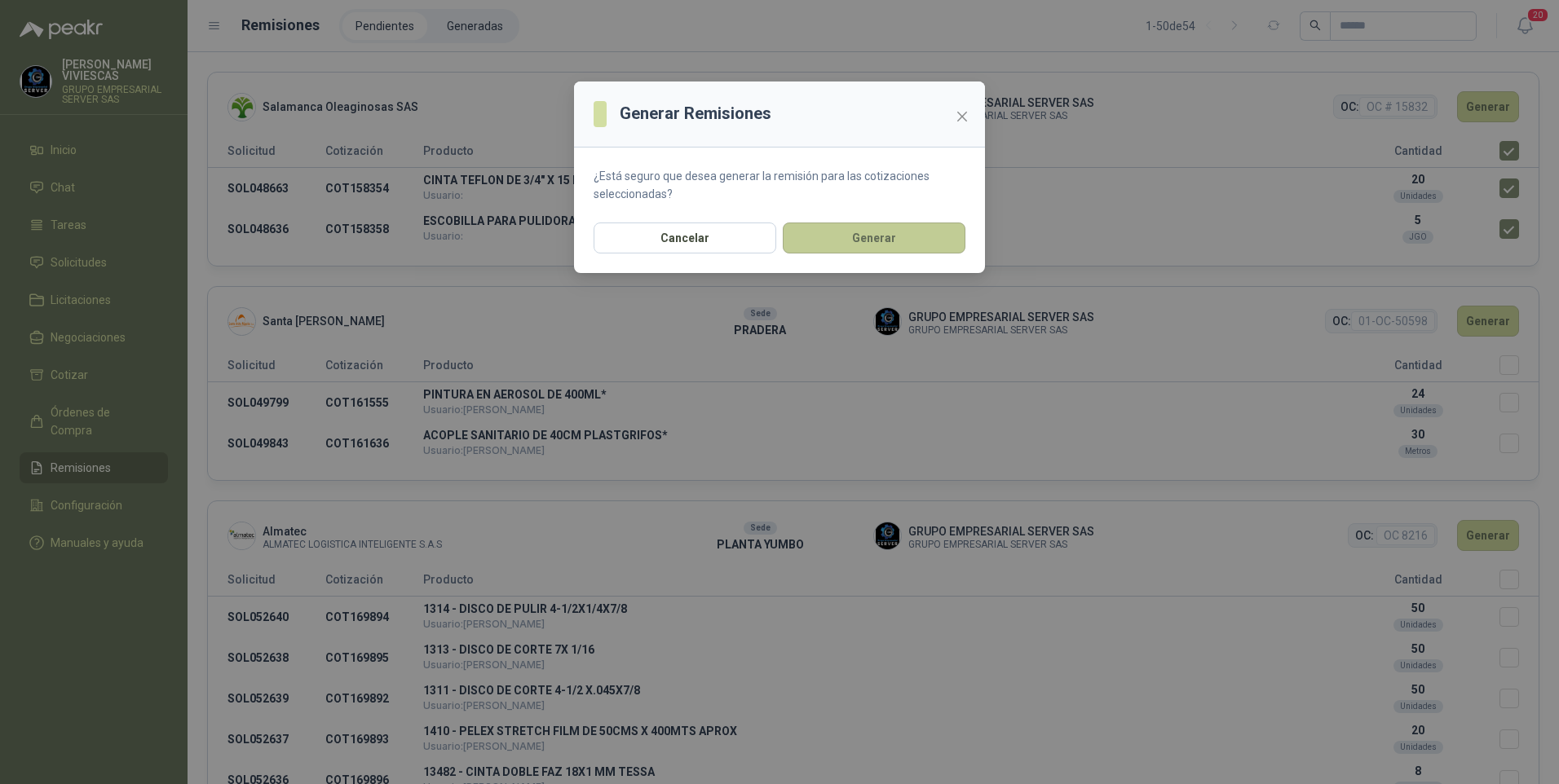
click at [893, 238] on button "Generar" at bounding box center [873, 238] width 183 height 31
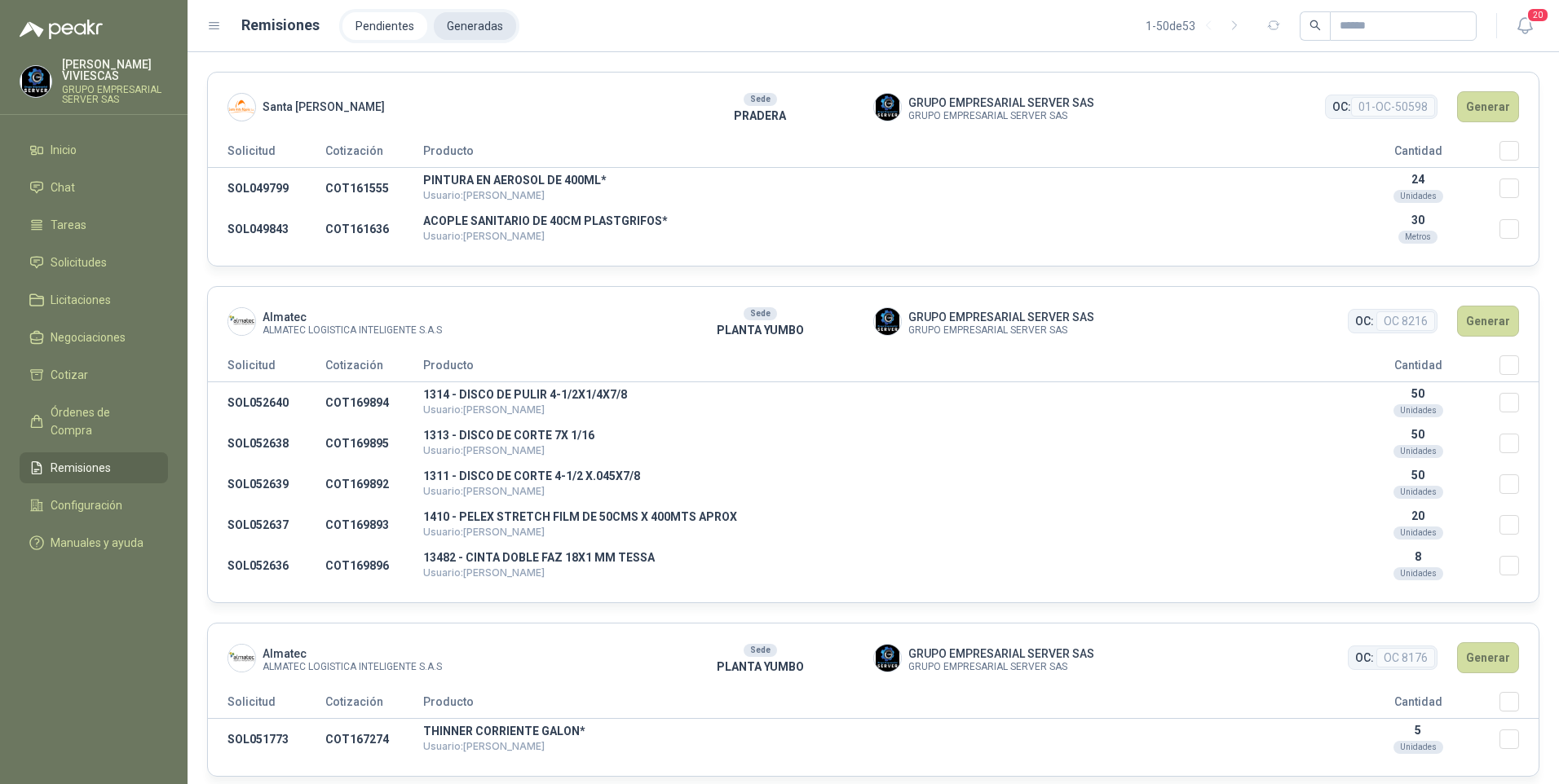
click at [490, 22] on li "Generadas" at bounding box center [475, 26] width 83 height 28
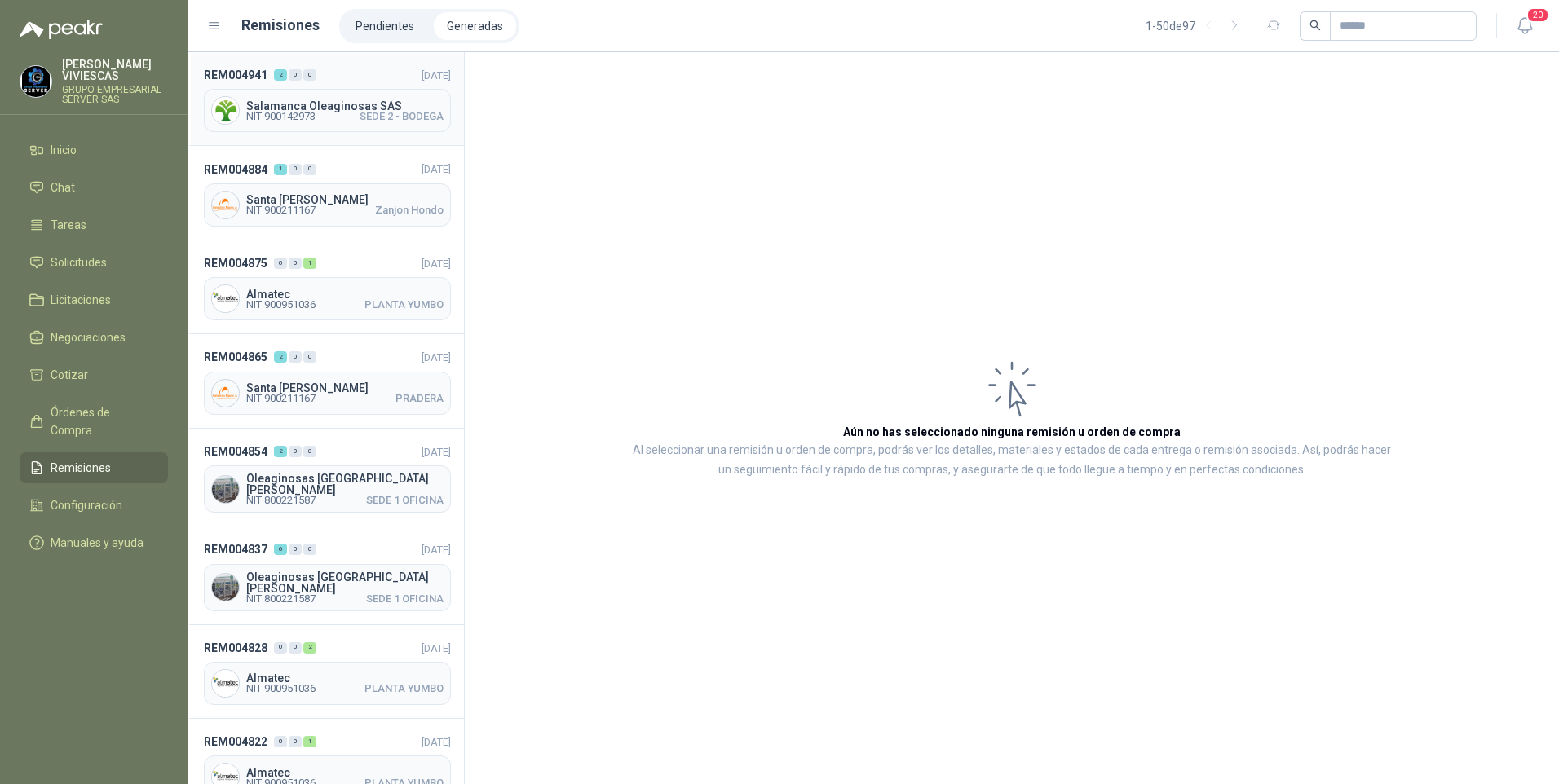
click at [298, 122] on span "NIT 900142973" at bounding box center [280, 117] width 69 height 10
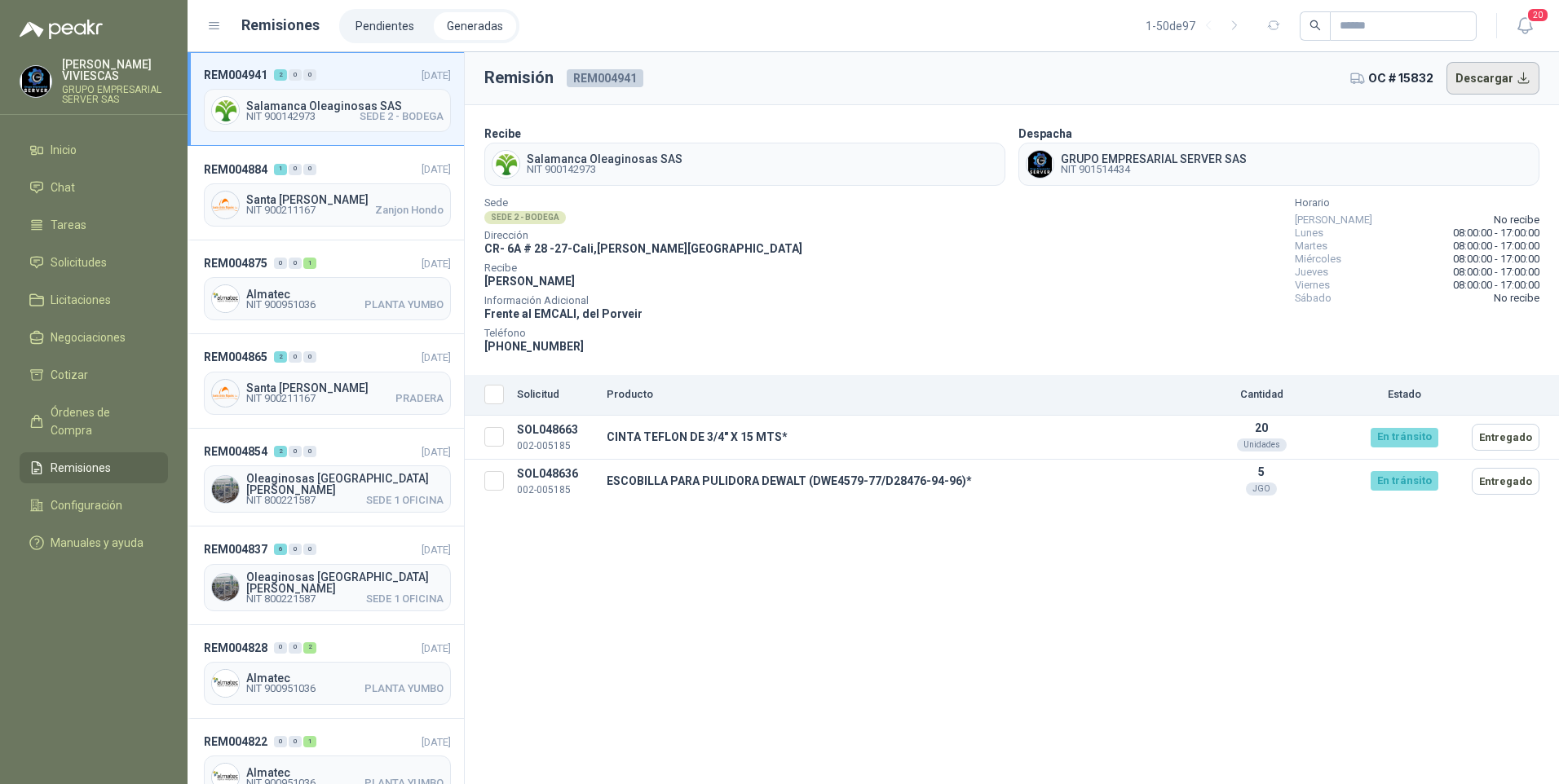
click at [1477, 81] on button "Descargar" at bounding box center [1493, 78] width 93 height 33
click at [91, 403] on link "Órdenes de Compra" at bounding box center [93, 421] width 148 height 49
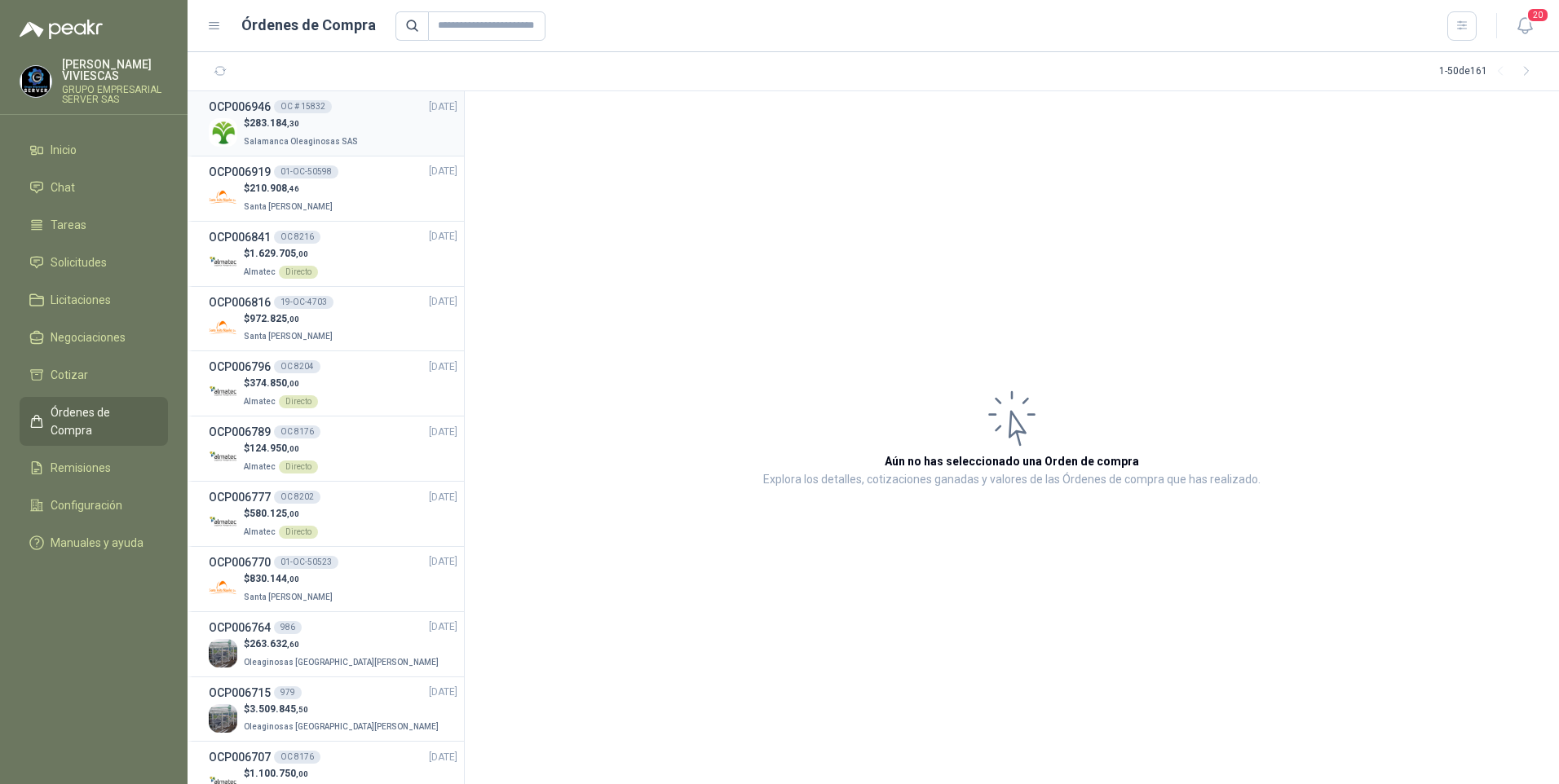
click at [276, 138] on span "Salamanca Oleaginosas SAS" at bounding box center [300, 141] width 114 height 9
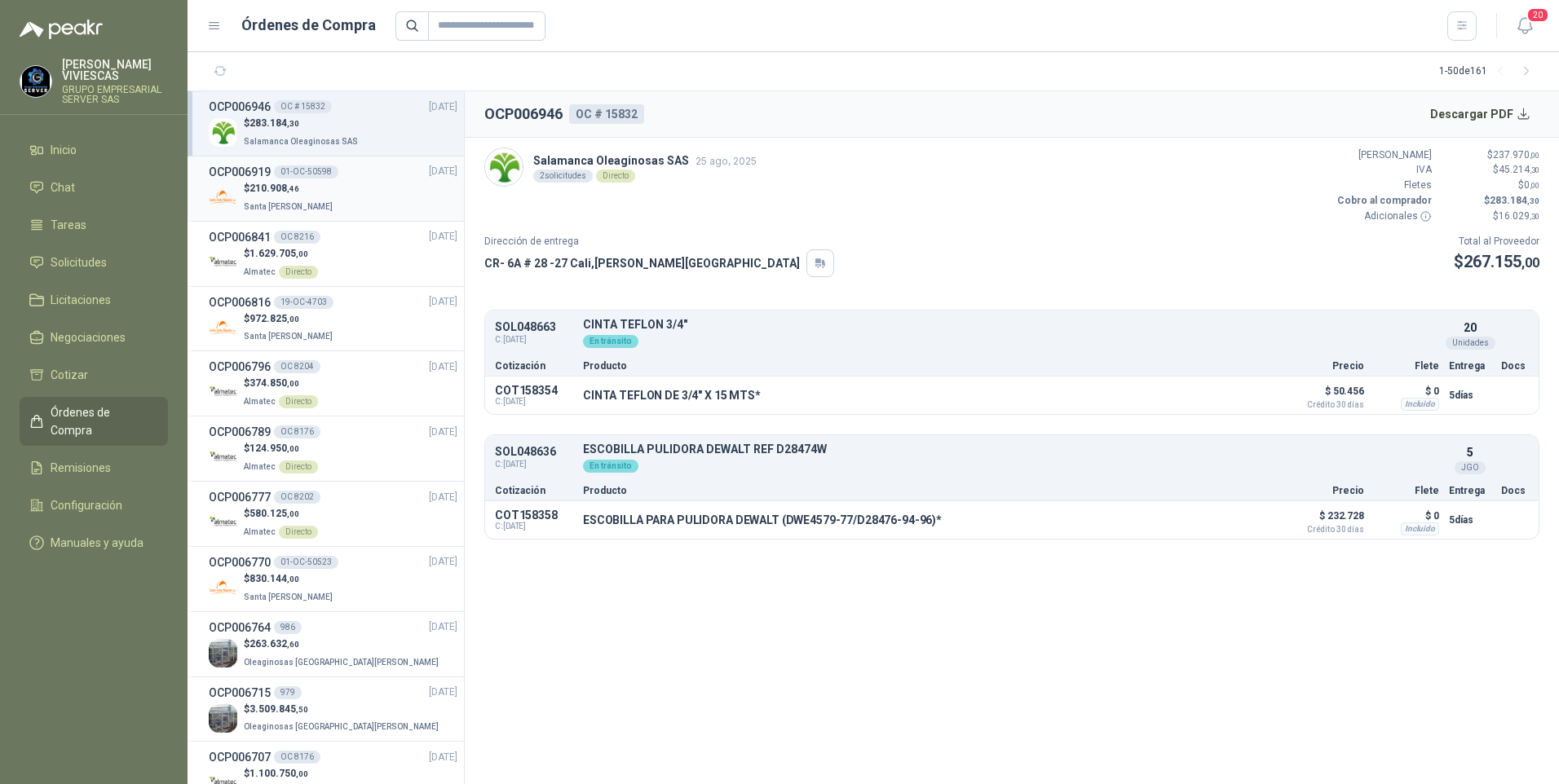
click at [292, 197] on p "Santa [PERSON_NAME]" at bounding box center [289, 206] width 92 height 18
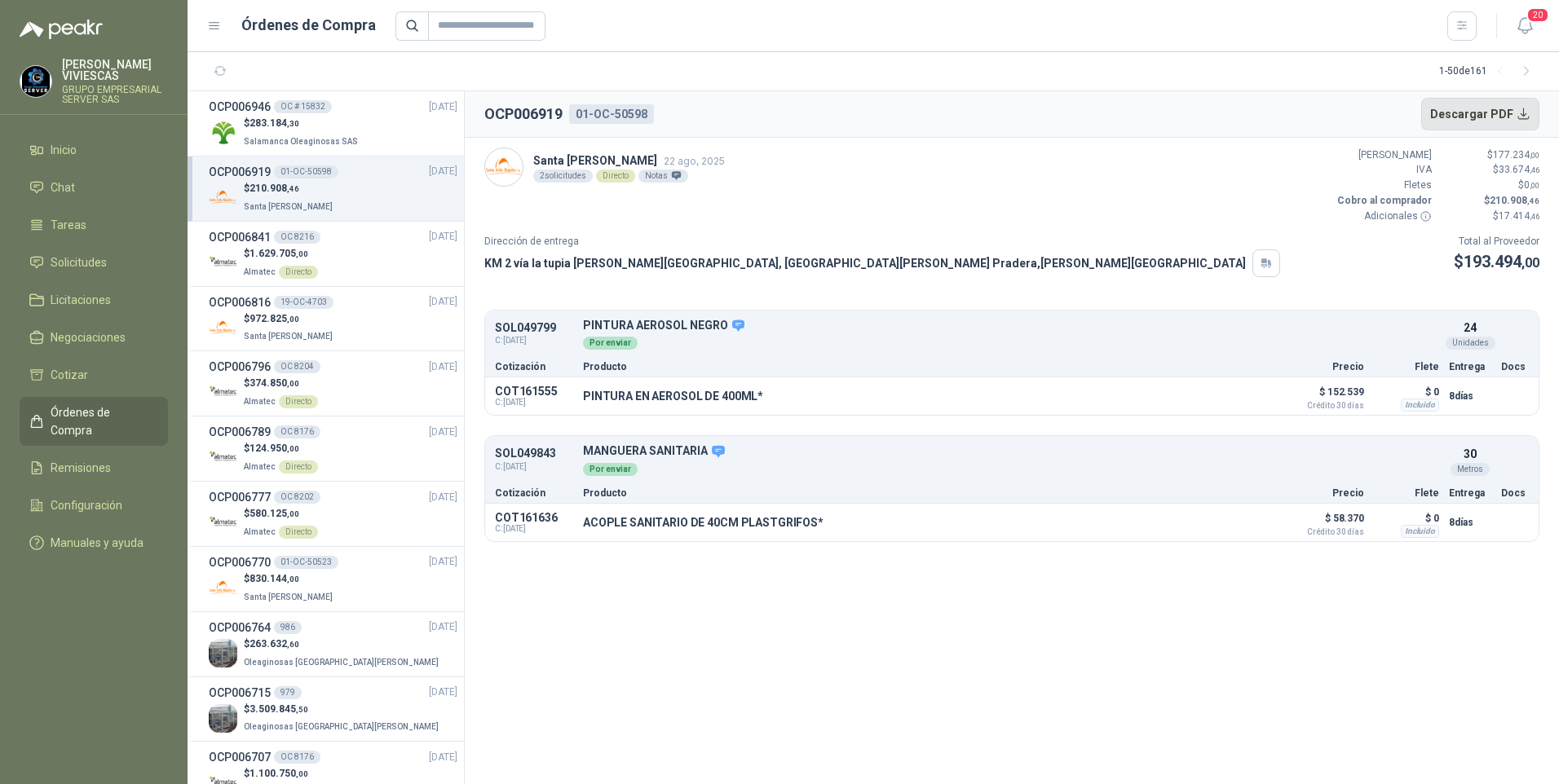
click at [1514, 110] on button "Descargar PDF" at bounding box center [1481, 113] width 119 height 33
click at [400, 706] on div "$ 3.509.845 ,50 Oleaginosas [GEOGRAPHIC_DATA][PERSON_NAME]" at bounding box center [333, 719] width 249 height 33
